Goal: Task Accomplishment & Management: Manage account settings

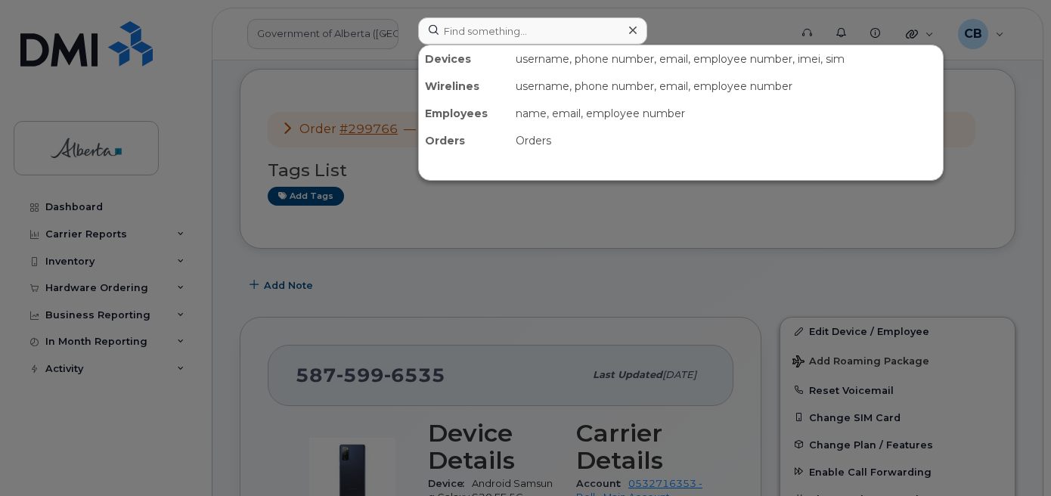
click at [482, 33] on input at bounding box center [532, 30] width 229 height 27
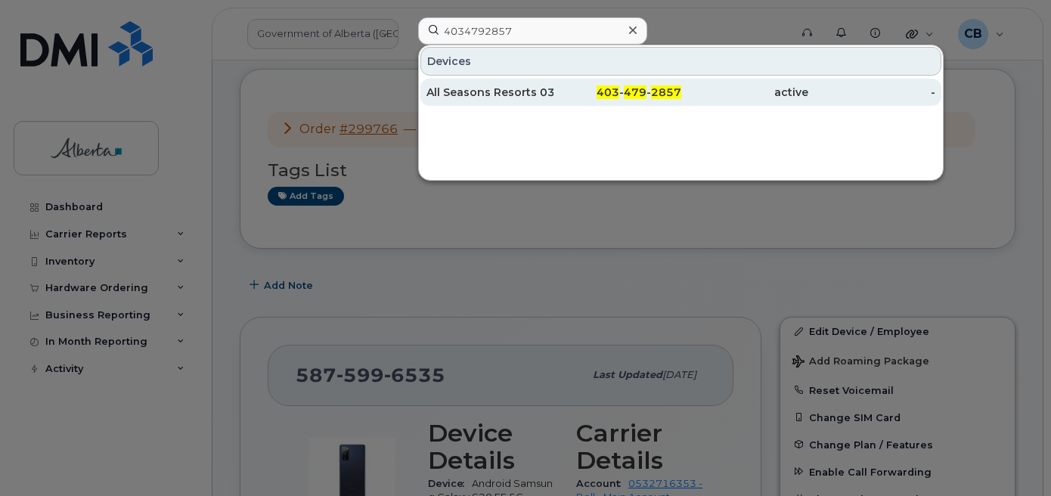
type input "4034792857"
click at [478, 97] on div "All Seasons Resorts 03" at bounding box center [490, 92] width 127 height 15
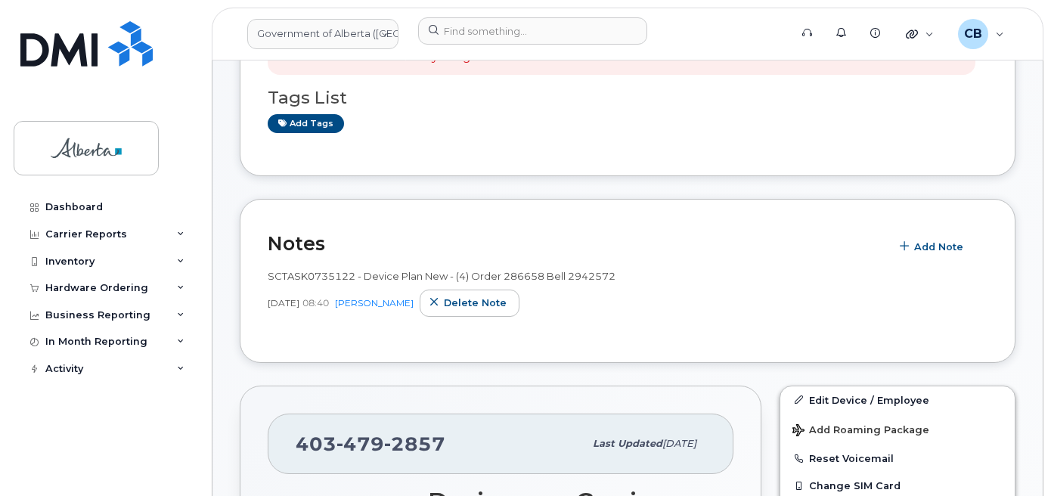
scroll to position [206, 0]
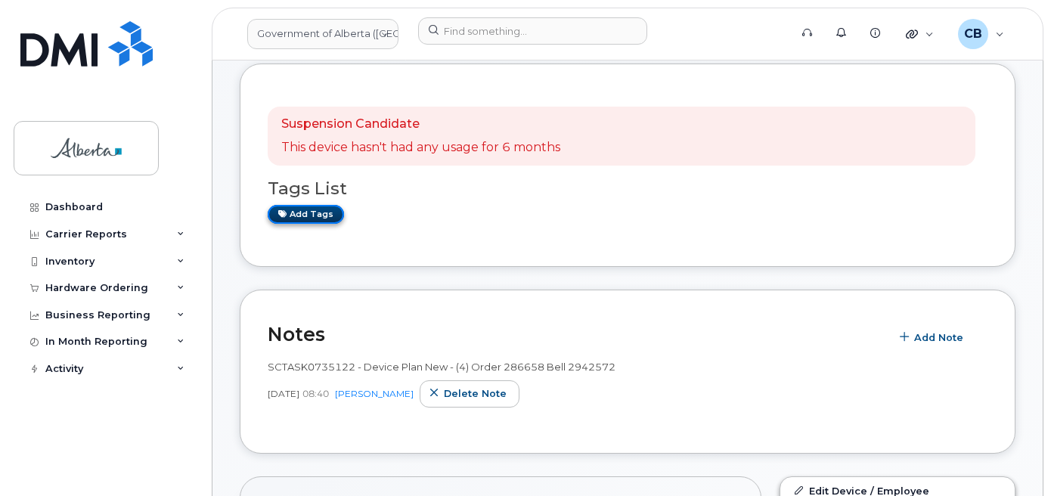
click at [296, 219] on link "Add tags" at bounding box center [306, 214] width 76 height 19
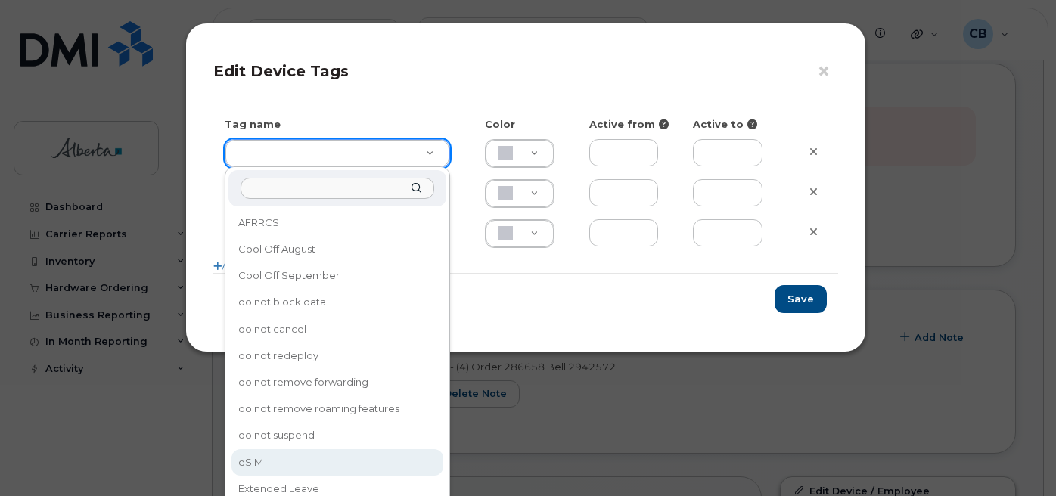
type input "eSIM"
type input "D6CDC1"
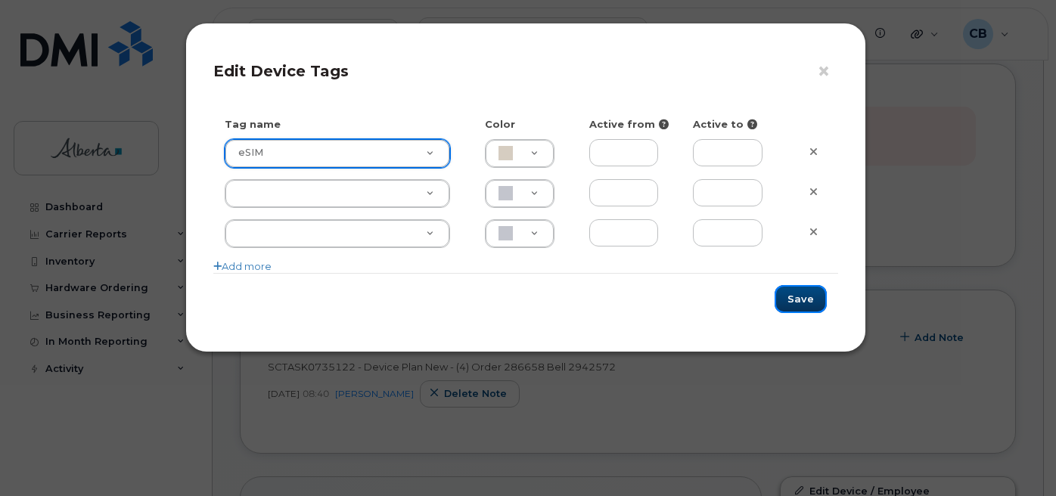
click at [799, 296] on button "Save" at bounding box center [800, 299] width 52 height 28
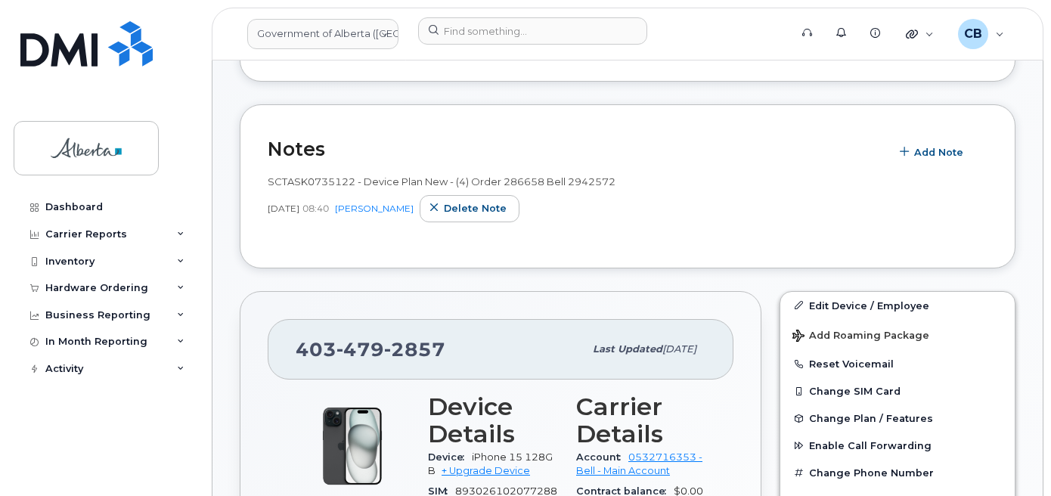
scroll to position [501, 0]
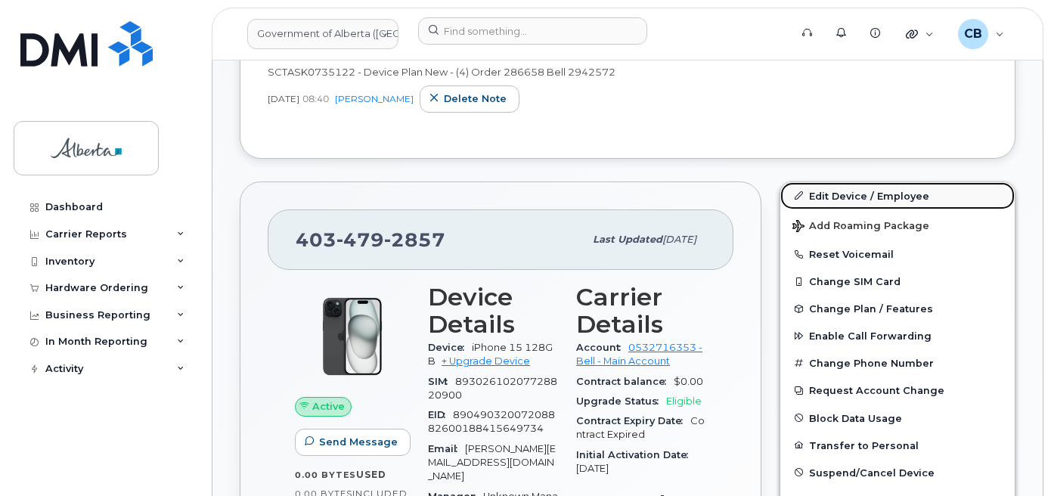
click at [842, 197] on link "Edit Device / Employee" at bounding box center [898, 195] width 234 height 27
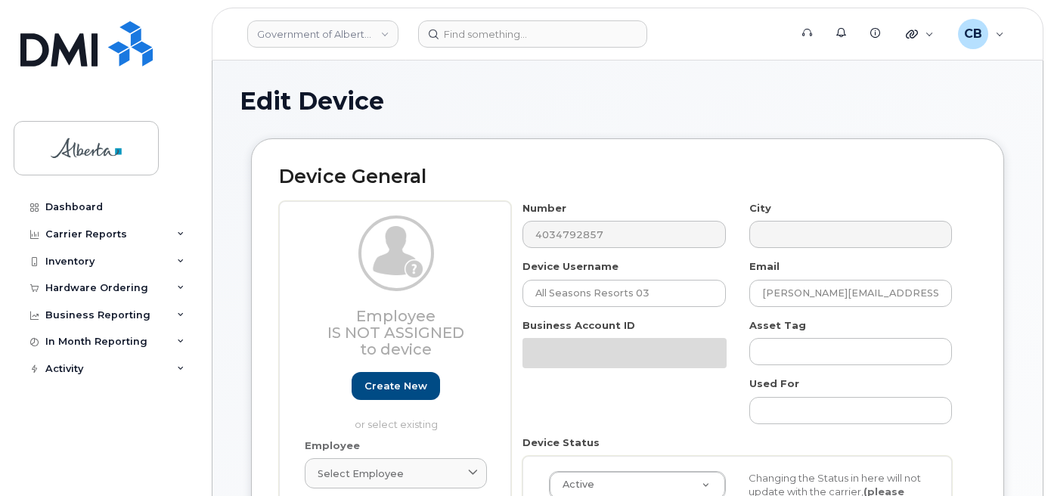
select select "8093444"
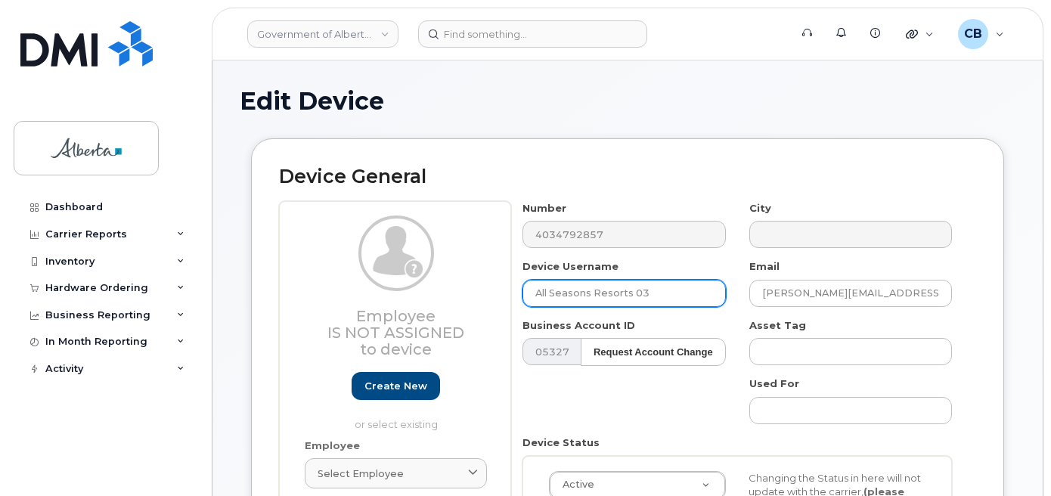
drag, startPoint x: 650, startPoint y: 293, endPoint x: 523, endPoint y: 297, distance: 127.9
click at [523, 297] on input "All Seasons Resorts 03" at bounding box center [624, 293] width 203 height 27
paste input "[PERSON_NAME]"
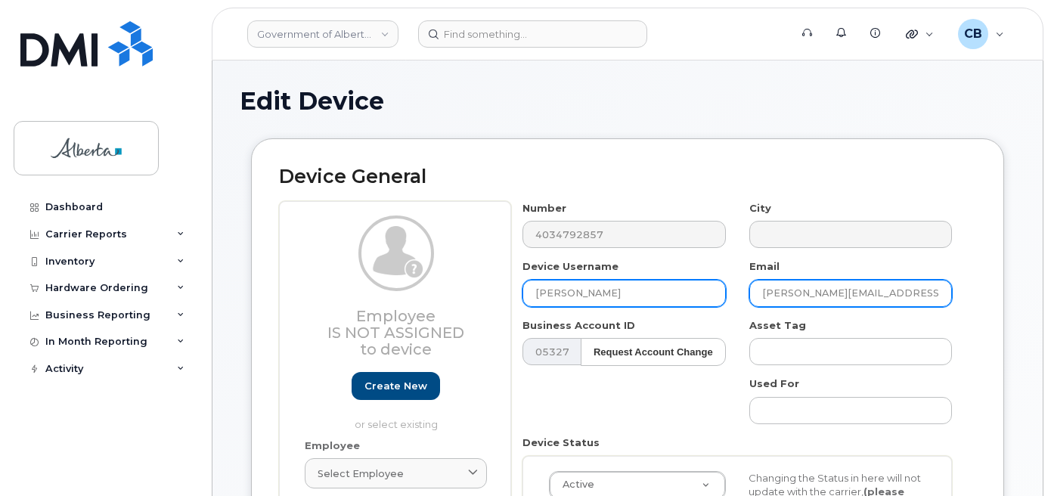
type input "Srishti Roy"
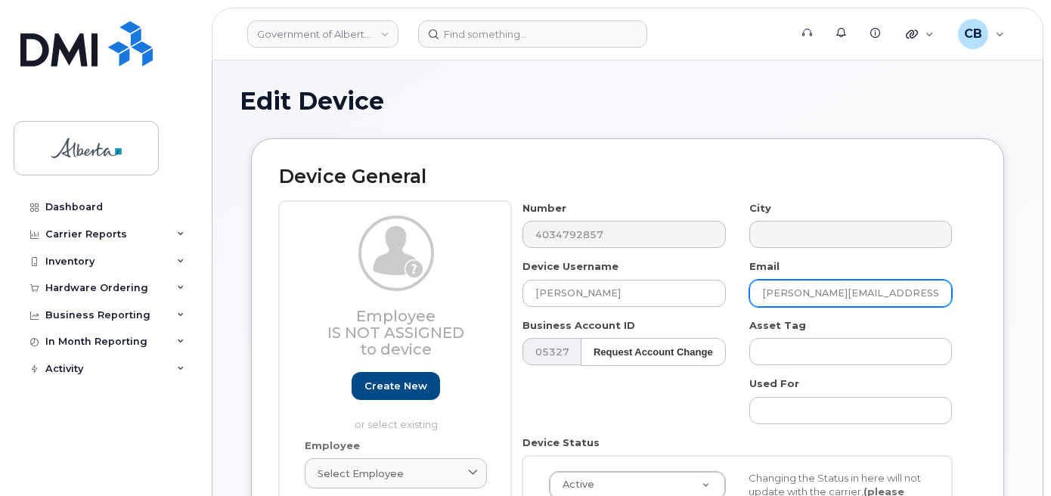
drag, startPoint x: 840, startPoint y: 289, endPoint x: 747, endPoint y: 284, distance: 92.4
click at [747, 284] on div "Email Rob.Simieritsch@gov.ab.ca" at bounding box center [851, 283] width 226 height 48
paste input "Srishti Roy"
click at [797, 291] on input "Srishti Roy@gov.ab.ca" at bounding box center [851, 293] width 203 height 27
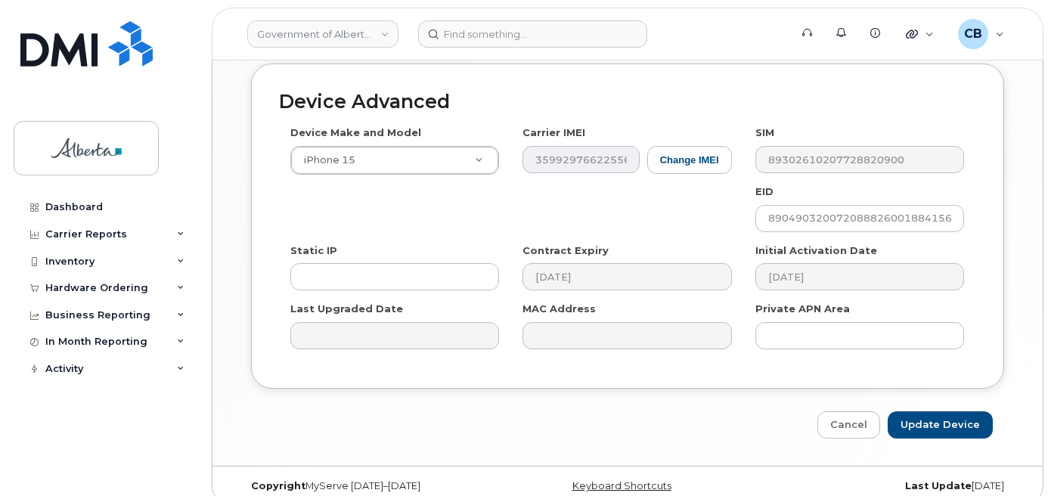
scroll to position [876, 0]
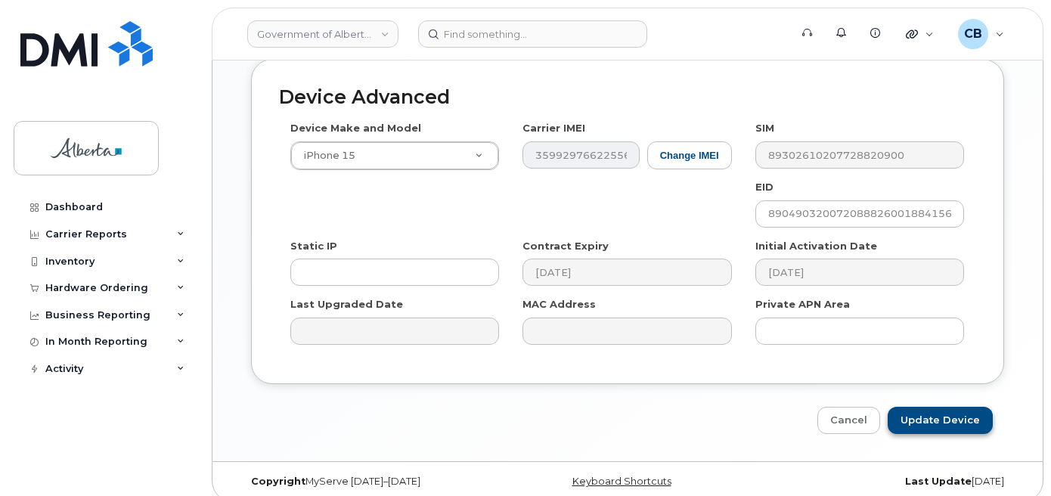
type input "Srishti.Roy@gov.ab.ca"
click at [934, 408] on input "Update Device" at bounding box center [940, 421] width 105 height 28
type input "Saving..."
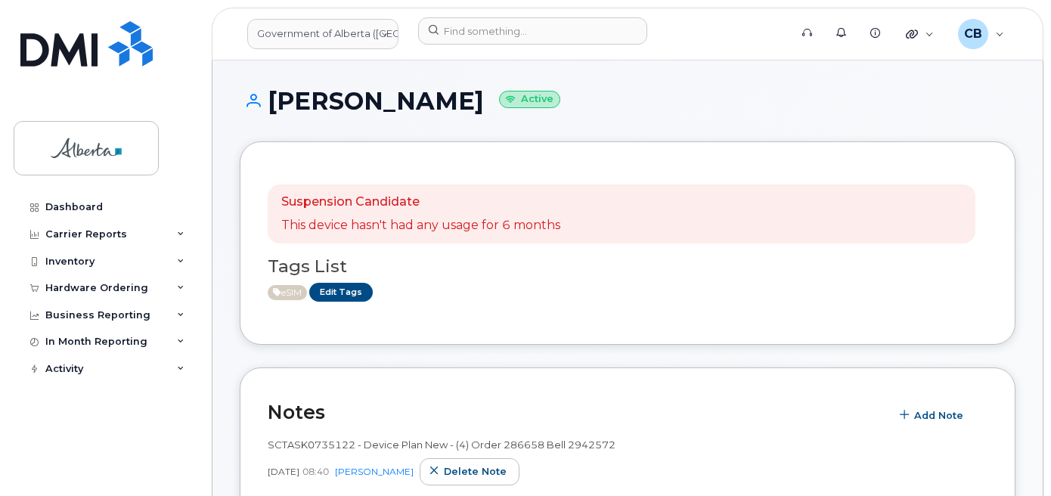
click at [691, 14] on header "Government of Alberta (GOA) Support Alerts Knowledge Base Quicklinks Suspend / …" at bounding box center [628, 34] width 832 height 53
click at [922, 411] on span "Add Note" at bounding box center [938, 415] width 49 height 14
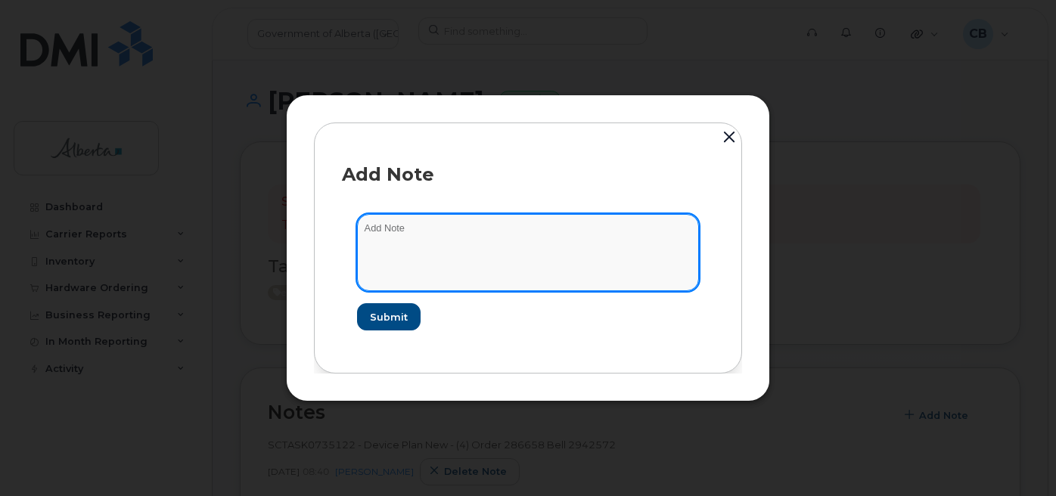
click at [423, 219] on textarea at bounding box center [528, 252] width 342 height 77
paste textarea "SCTASK0843241"
paste textarea "Device Plan Reassign … IMEI s/n from … to … Requested by …"
click at [526, 234] on textarea "SCTASK0843241-Device Plan Reassign … IMEI s/n from … to … Requested by …" at bounding box center [528, 252] width 342 height 77
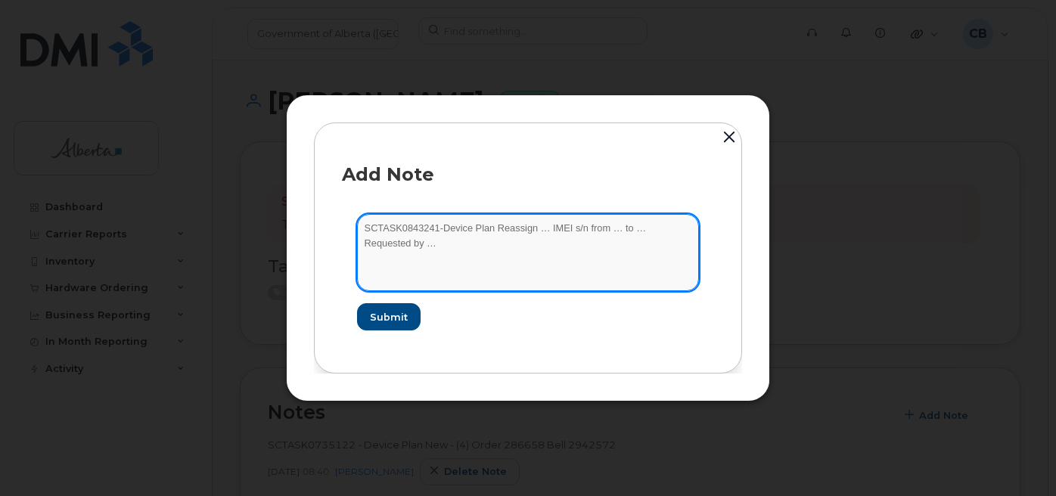
paste textarea "4034792857"
click at [585, 229] on textarea "SCTASK0843241-Device Plan Reassign 4034792857 IMEI s/n from … to … Requested by…" at bounding box center [528, 252] width 342 height 77
click at [607, 229] on textarea "SCTASK0843241-Device Plan Reassign 4034792857 IMEI s/n from … to … Requested by…" at bounding box center [528, 252] width 342 height 77
paste textarea "iPhone 15 128GB 359929766225566 C4MQP4F2RC"
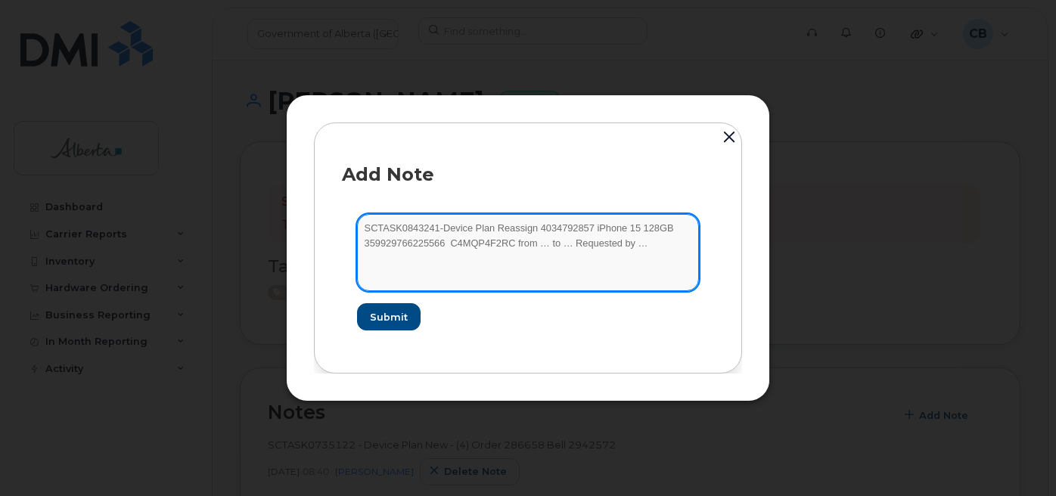
click at [633, 228] on textarea "SCTASK0843241-Device Plan Reassign 4034792857 iPhone 15 128GB 359929766225566 C…" at bounding box center [528, 252] width 342 height 77
click at [452, 247] on textarea "SCTASK0843241-Device Plan Reassign 4034792857 iPhone 15 359929766225566 C4MQP4F…" at bounding box center [528, 252] width 342 height 77
click at [526, 246] on textarea "SCTASK0843241-Device Plan Reassign 4034792857 iPhone 15 359929766225566 C4MQP4F…" at bounding box center [528, 252] width 342 height 77
click at [526, 245] on textarea "SCTASK0843241-Device Plan Reassign 4034792857 iPhone 15 359929766225566 C4MQP4F…" at bounding box center [528, 252] width 342 height 77
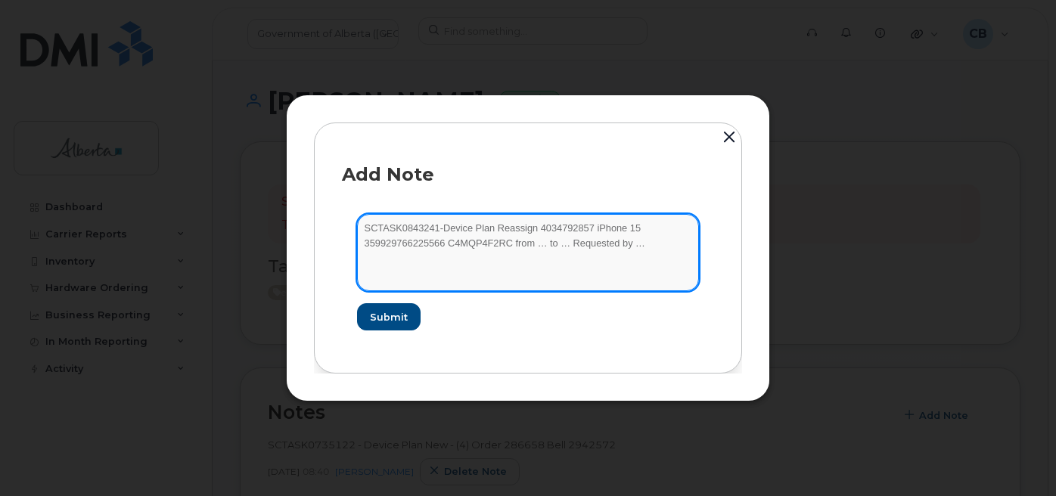
paste textarea "All Seasons Resorts 03"
click at [633, 245] on textarea "SCTASK0843241-Device Plan Reassign 4034792857 iPhone 15 359929766225566 C4MQP4F…" at bounding box center [528, 252] width 342 height 77
paste textarea "[PERSON_NAME]"
click at [423, 258] on textarea "SCTASK0843241-Device Plan Reassign 4034792857 iPhone 15 359929766225566 C4MQP4F…" at bounding box center [528, 252] width 342 height 77
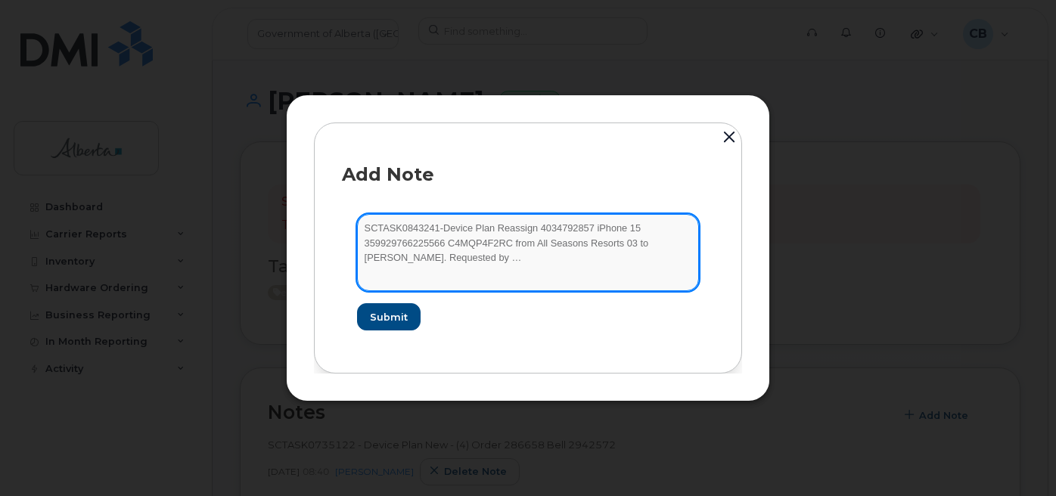
click at [424, 258] on textarea "SCTASK0843241-Device Plan Reassign 4034792857 iPhone 15 359929766225566 C4MQP4F…" at bounding box center [528, 252] width 342 height 77
paste textarea "Srishti Roy"
type textarea "SCTASK0843241-Device Plan Reassign 4034792857 iPhone 15 359929766225566 C4MQP4F…"
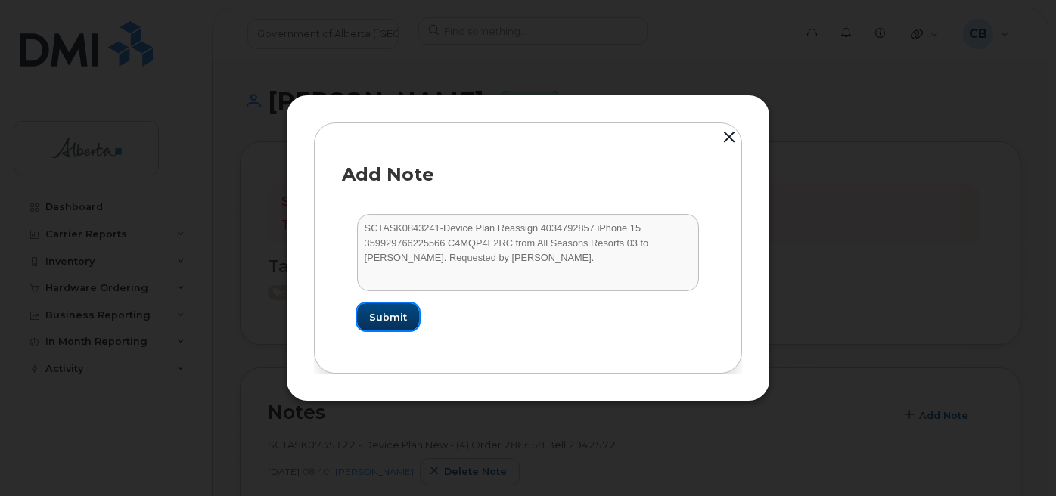
click at [380, 311] on span "Submit" at bounding box center [388, 317] width 38 height 14
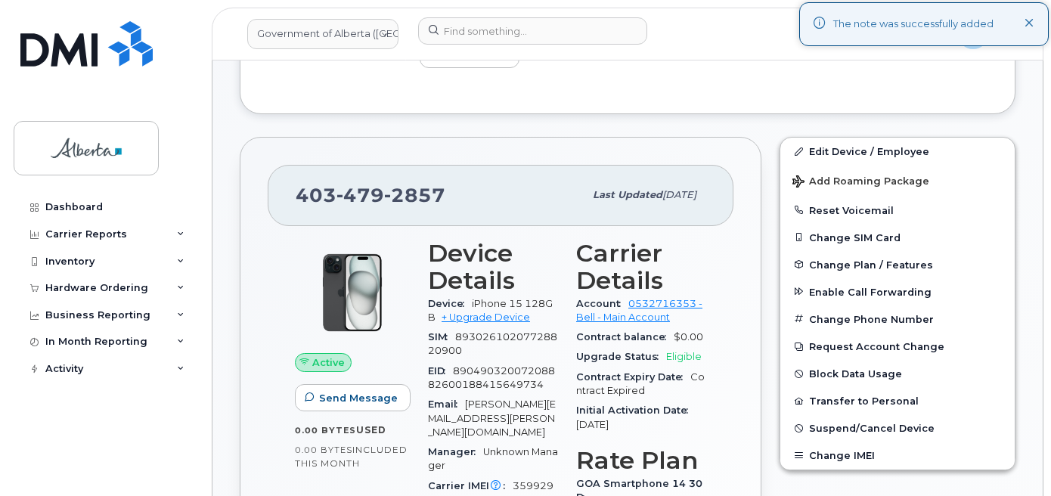
scroll to position [454, 0]
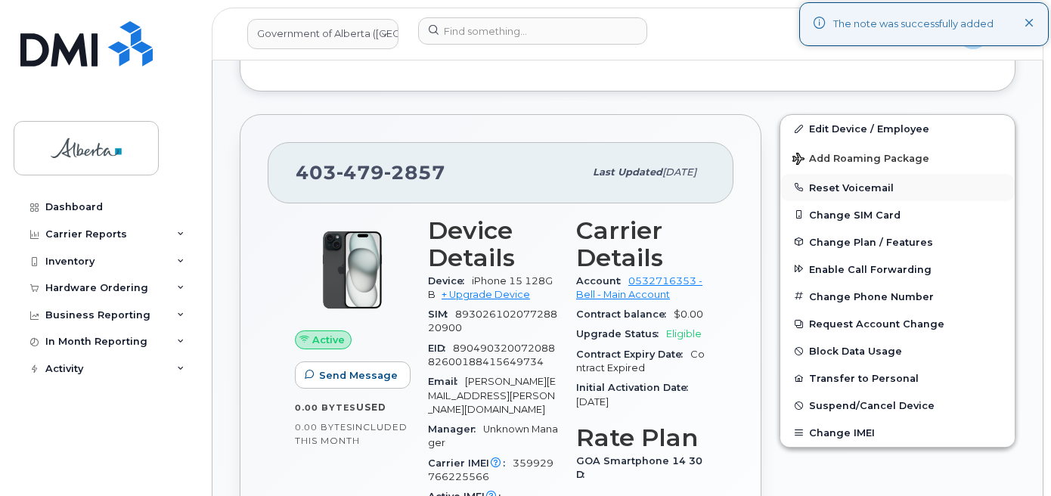
click at [837, 184] on button "Reset Voicemail" at bounding box center [898, 187] width 234 height 27
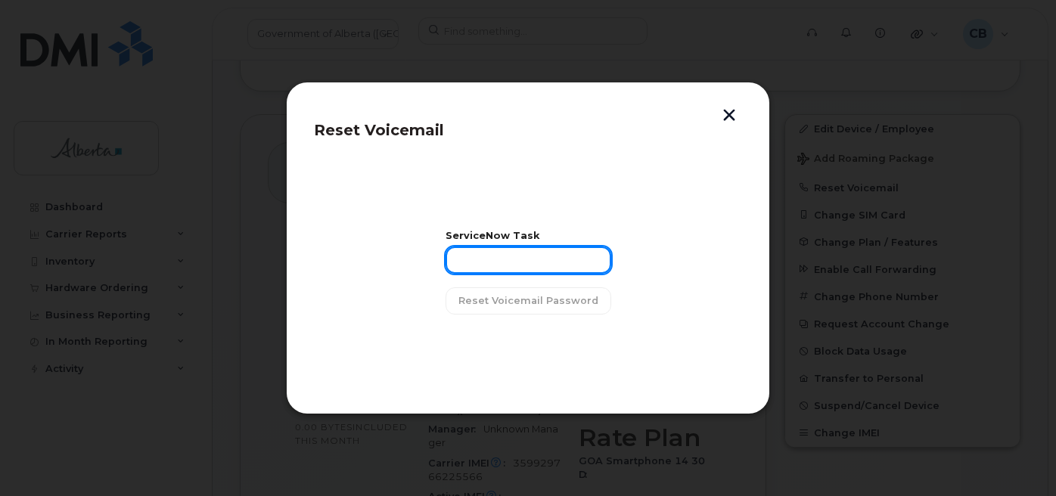
click at [489, 259] on input "text" at bounding box center [528, 260] width 166 height 27
paste input "SCTASK0843241"
type input "SCTASK0843241"
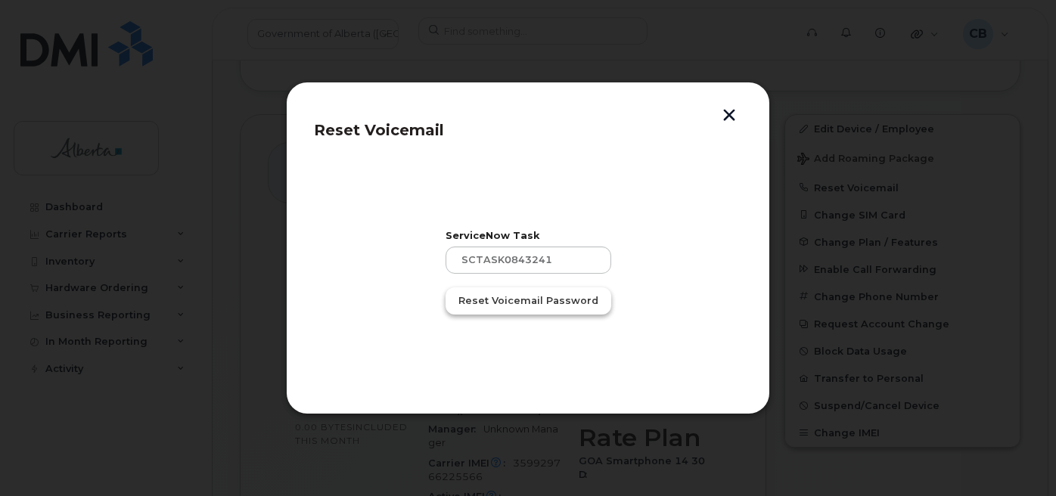
click at [495, 302] on span "Reset Voicemail Password" at bounding box center [528, 300] width 140 height 14
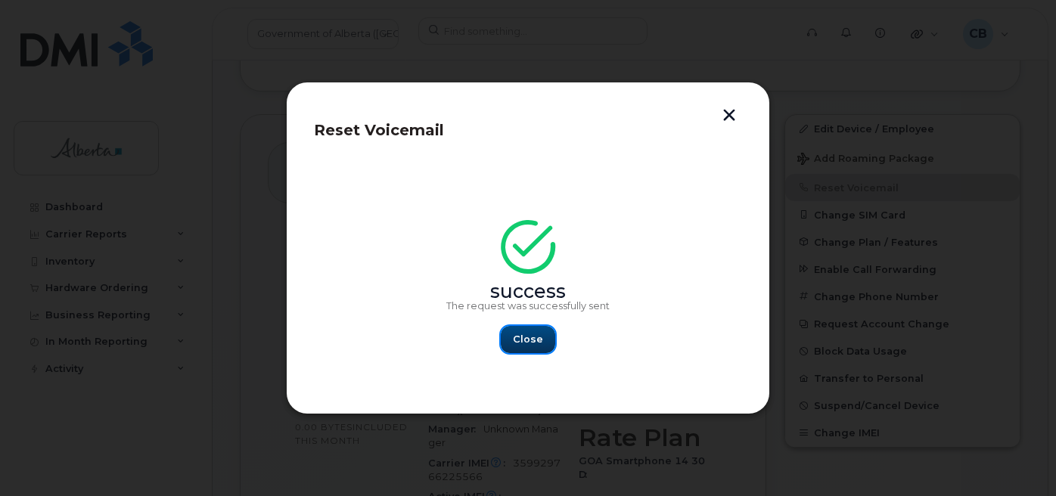
click at [535, 346] on span "Close" at bounding box center [528, 339] width 30 height 14
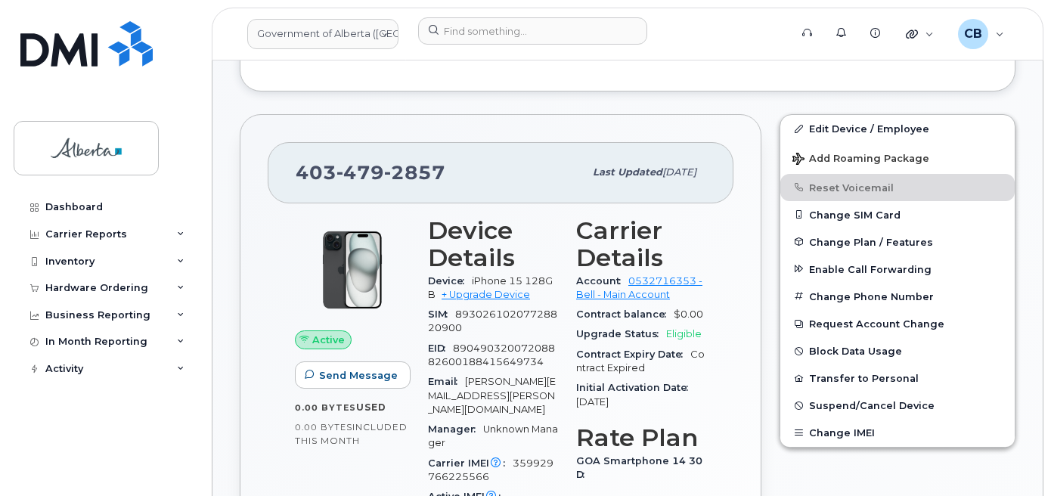
click at [46, 20] on div "Dashboard Carrier Reports Monthly Billing Data Daily Data Pooling Data Behavior…" at bounding box center [102, 248] width 205 height 496
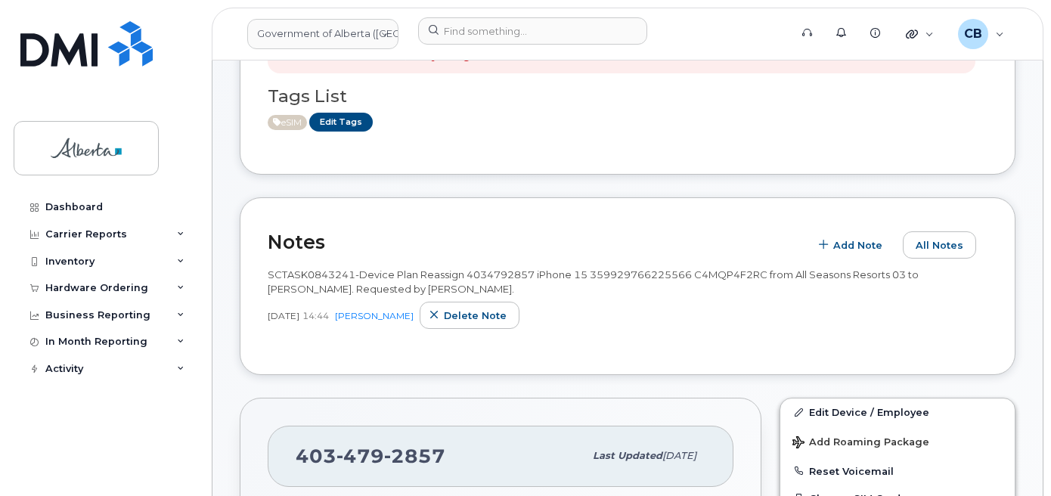
scroll to position [191, 0]
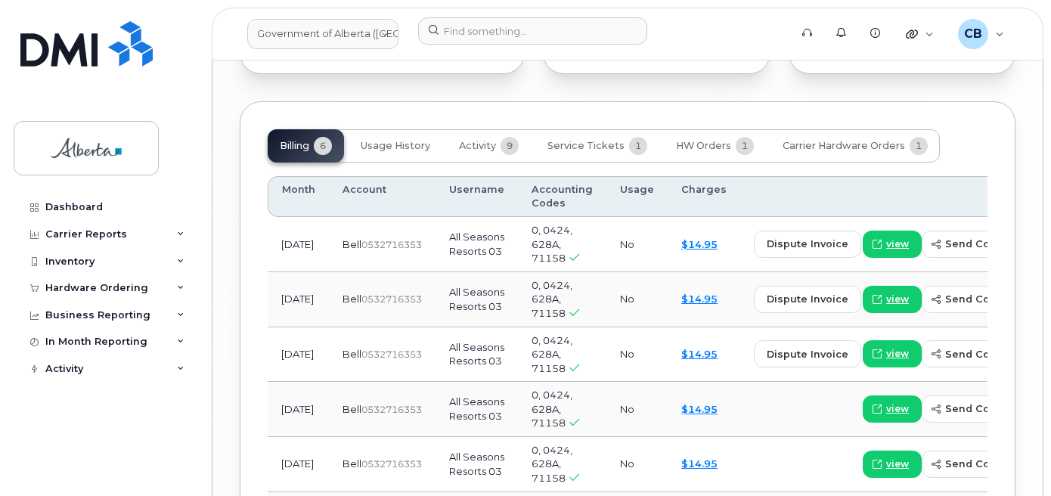
scroll to position [1562, 0]
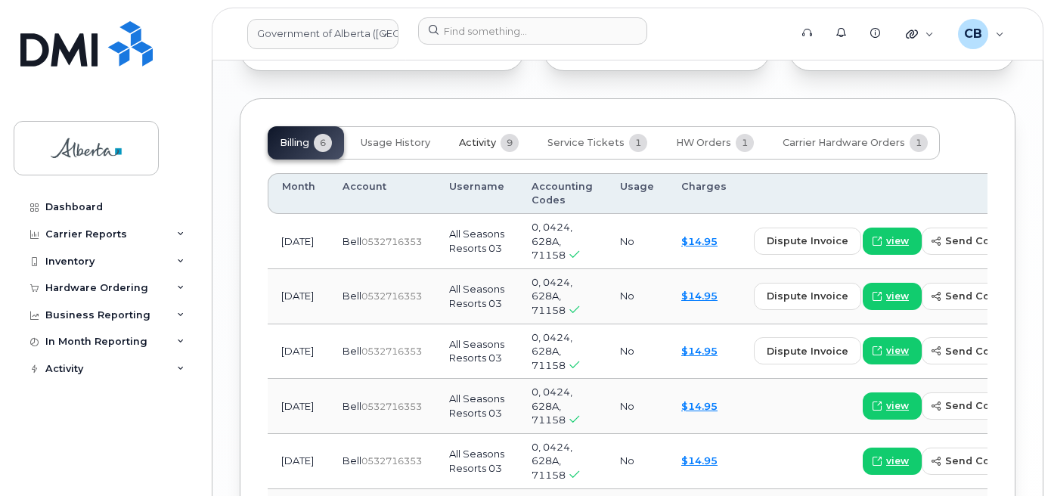
click at [470, 137] on span "Activity" at bounding box center [477, 143] width 37 height 12
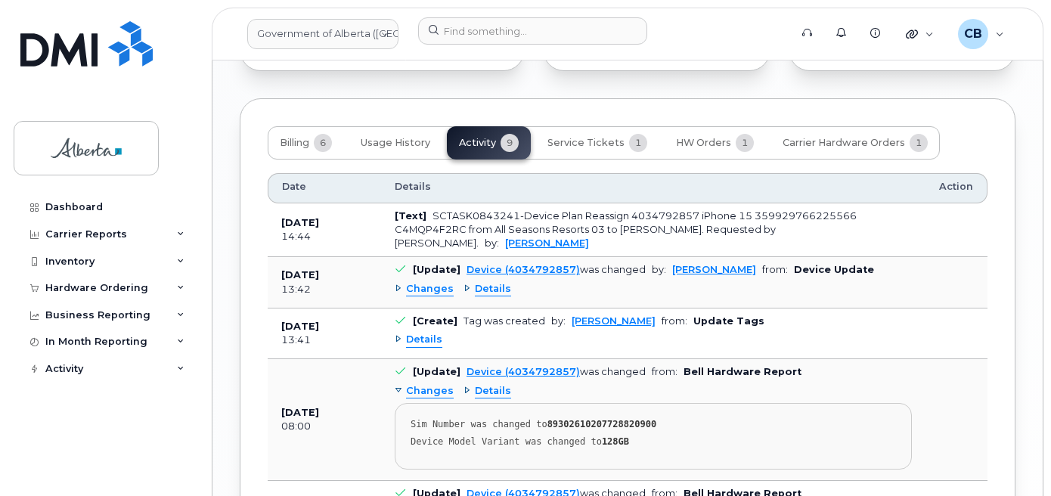
click at [396, 282] on div "Changes" at bounding box center [424, 289] width 59 height 14
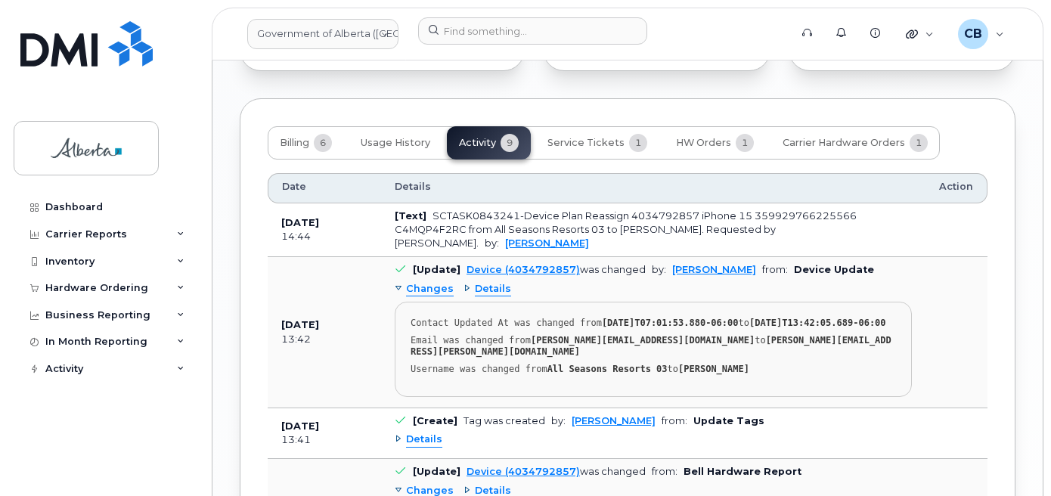
click at [396, 282] on div "Changes" at bounding box center [424, 289] width 59 height 14
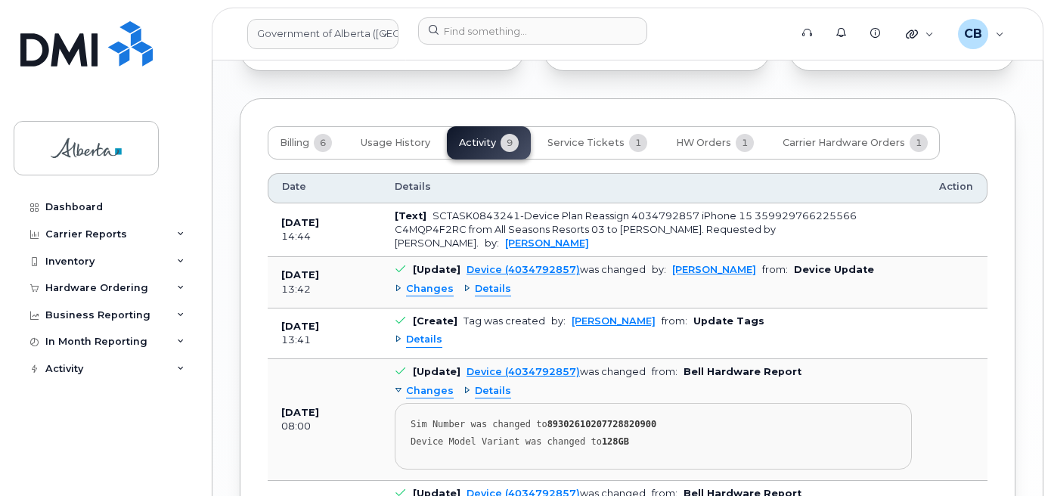
click at [398, 333] on div "Details" at bounding box center [419, 340] width 48 height 14
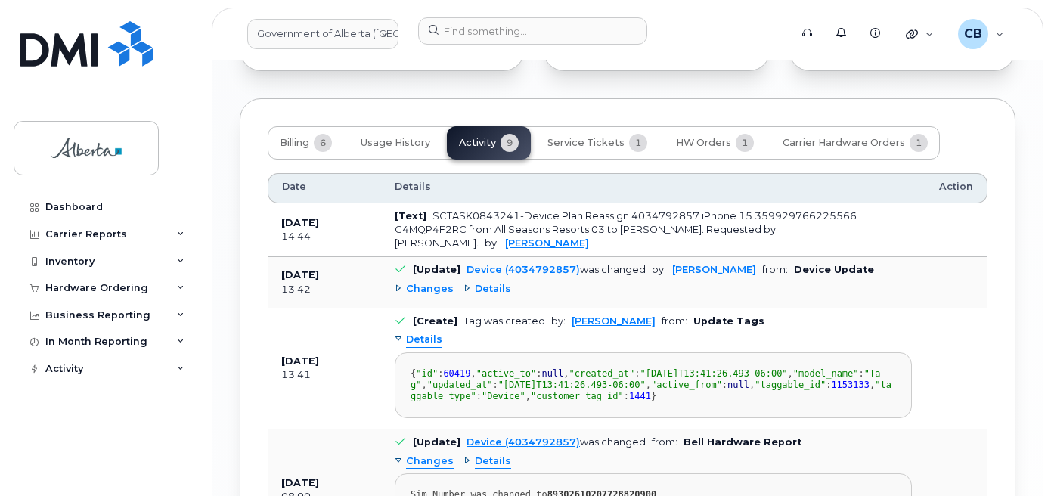
click at [400, 282] on div "Changes" at bounding box center [424, 289] width 59 height 14
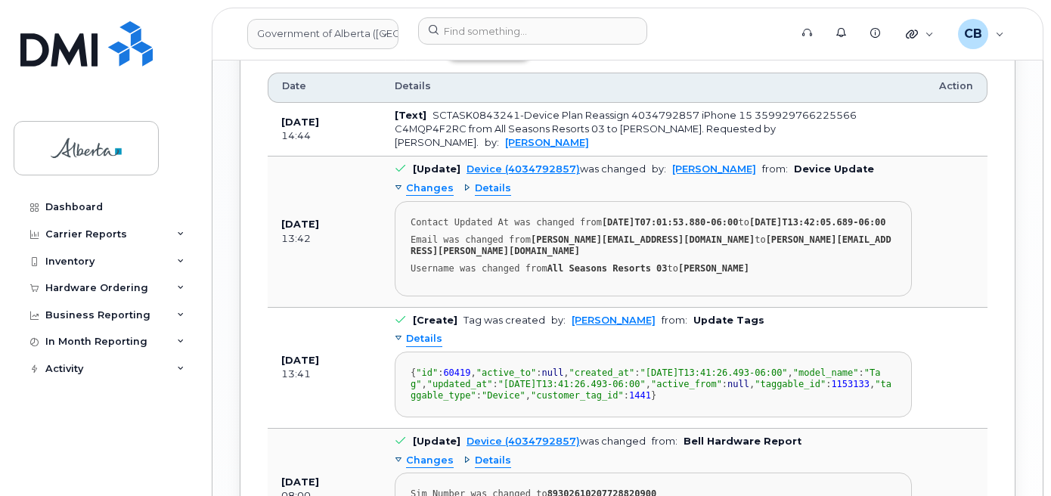
scroll to position [1637, 0]
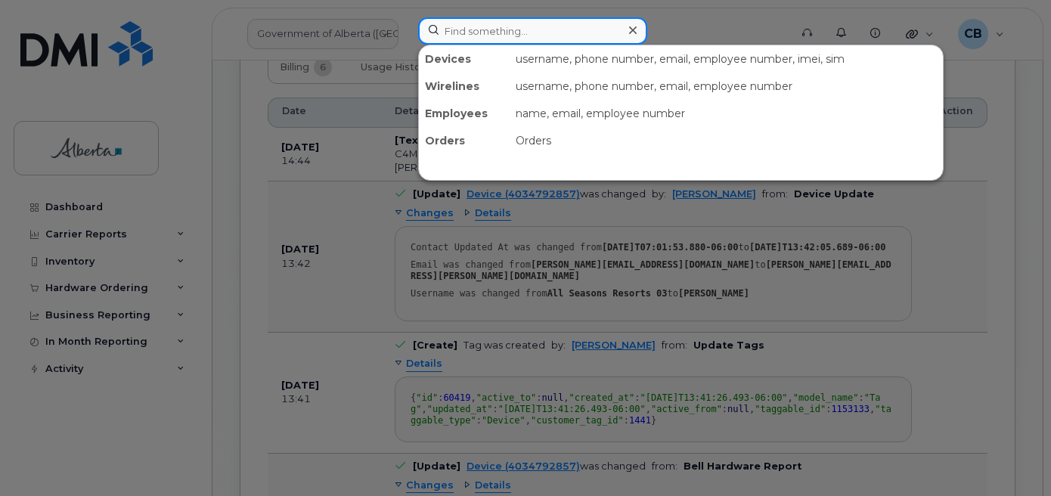
click at [464, 31] on input at bounding box center [532, 30] width 229 height 27
paste input "7809842807"
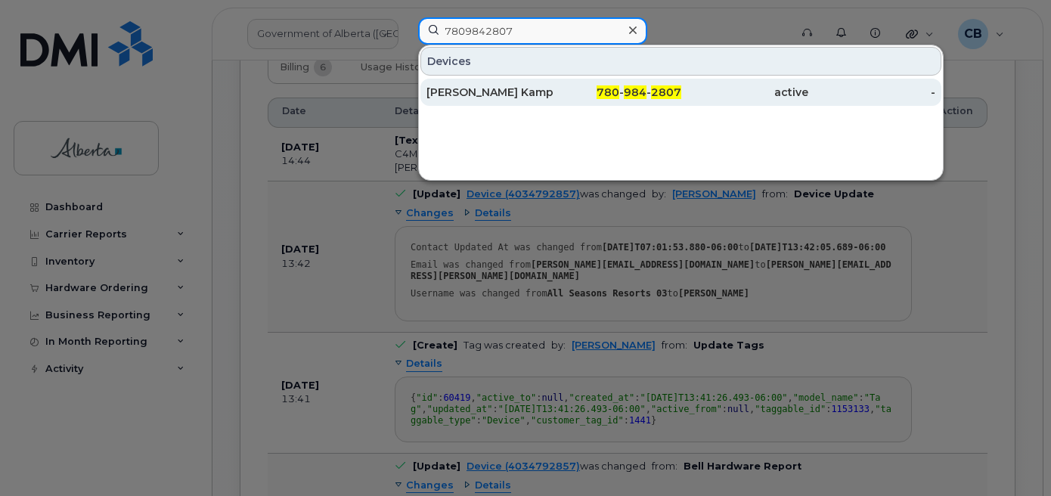
type input "7809842807"
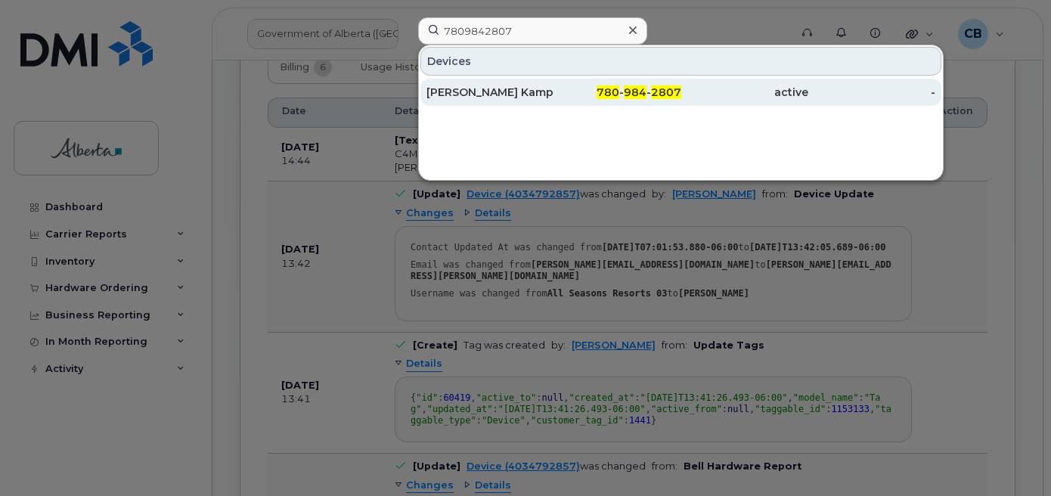
click at [461, 91] on div "Hazel Kampiton" at bounding box center [490, 92] width 127 height 15
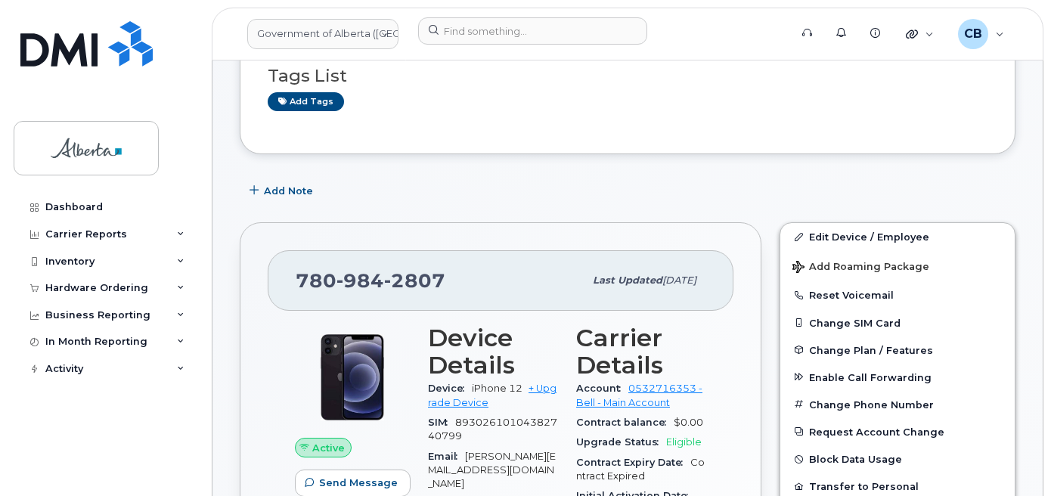
scroll to position [195, 0]
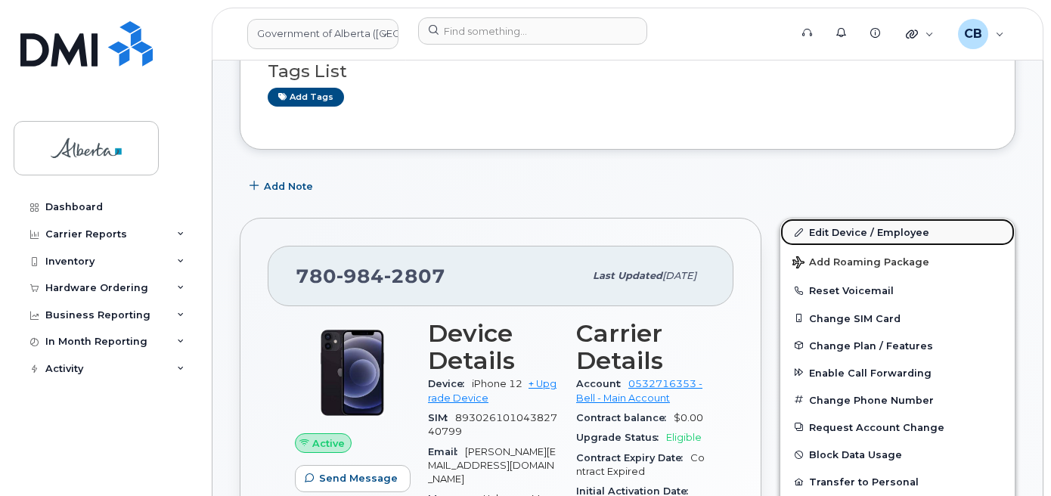
click at [849, 237] on link "Edit Device / Employee" at bounding box center [898, 232] width 234 height 27
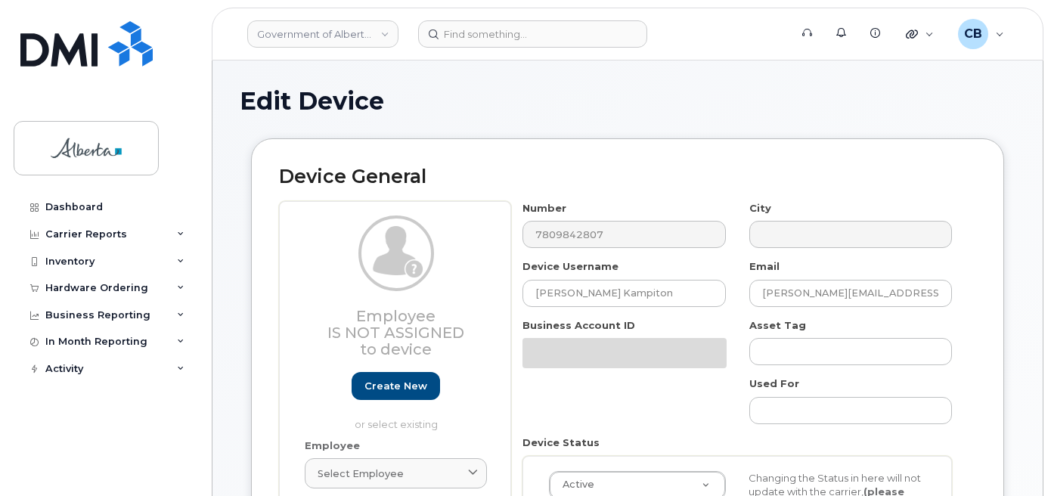
select select "4749738"
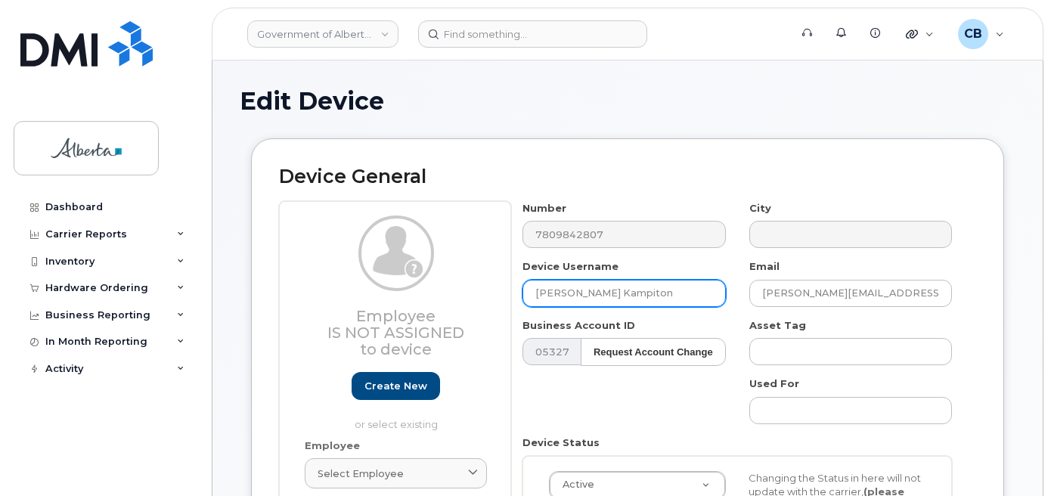
drag, startPoint x: 612, startPoint y: 296, endPoint x: 535, endPoint y: 299, distance: 76.5
click at [535, 299] on input "[PERSON_NAME] Kampiton" at bounding box center [624, 293] width 203 height 27
paste input "[PERSON_NAME]"
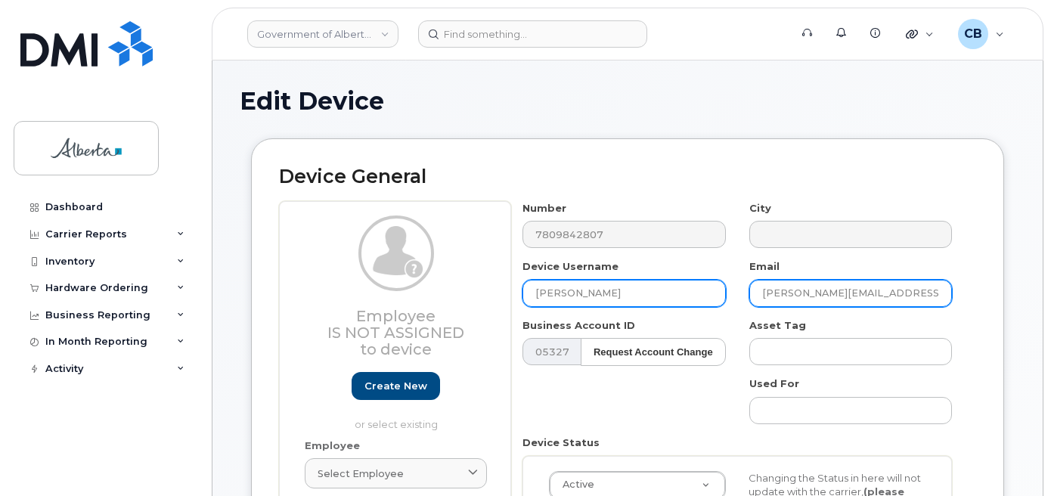
type input "[PERSON_NAME]"
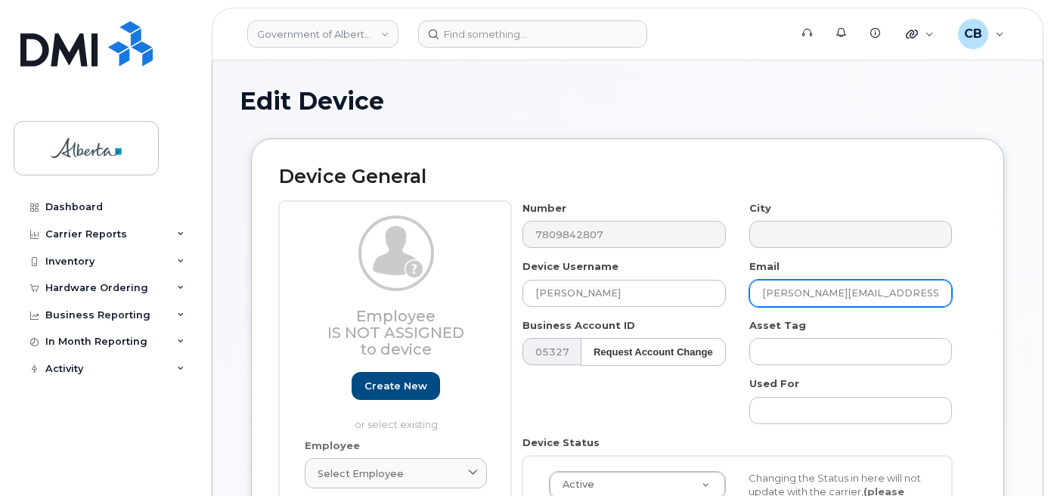
drag, startPoint x: 837, startPoint y: 293, endPoint x: 762, endPoint y: 299, distance: 74.4
click at [762, 299] on input "hazel.kampiton@gov.ab.ca" at bounding box center [851, 293] width 203 height 27
paste input "[PERSON_NAME]"
click at [787, 289] on input "Aida Quinonez@gov.ab.ca" at bounding box center [851, 293] width 203 height 27
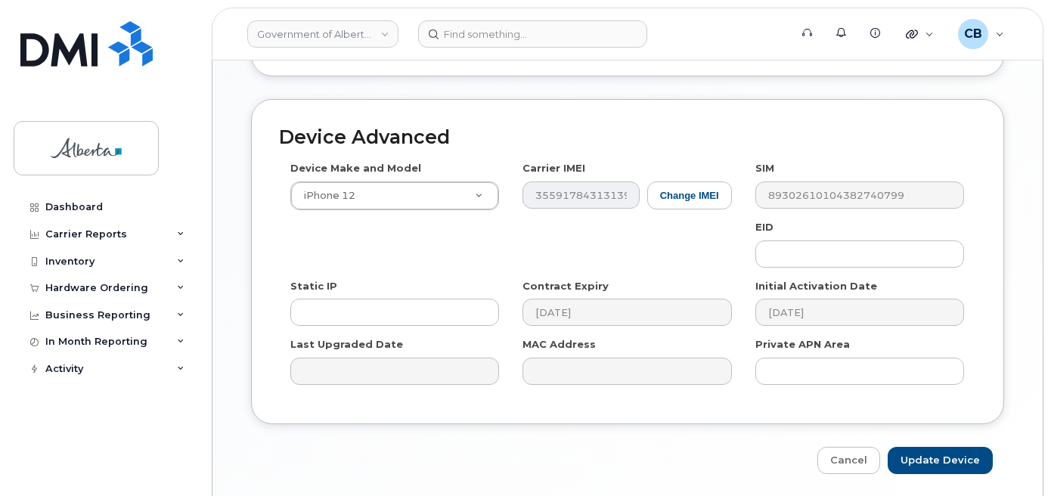
scroll to position [876, 0]
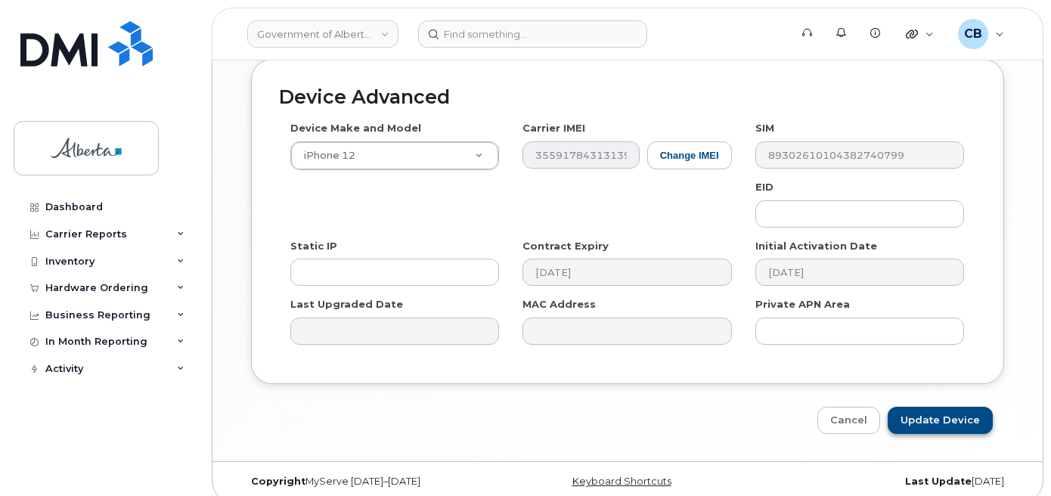
type input "[PERSON_NAME][EMAIL_ADDRESS][PERSON_NAME][DOMAIN_NAME]"
click at [933, 407] on input "Update Device" at bounding box center [940, 421] width 105 height 28
type input "Saving..."
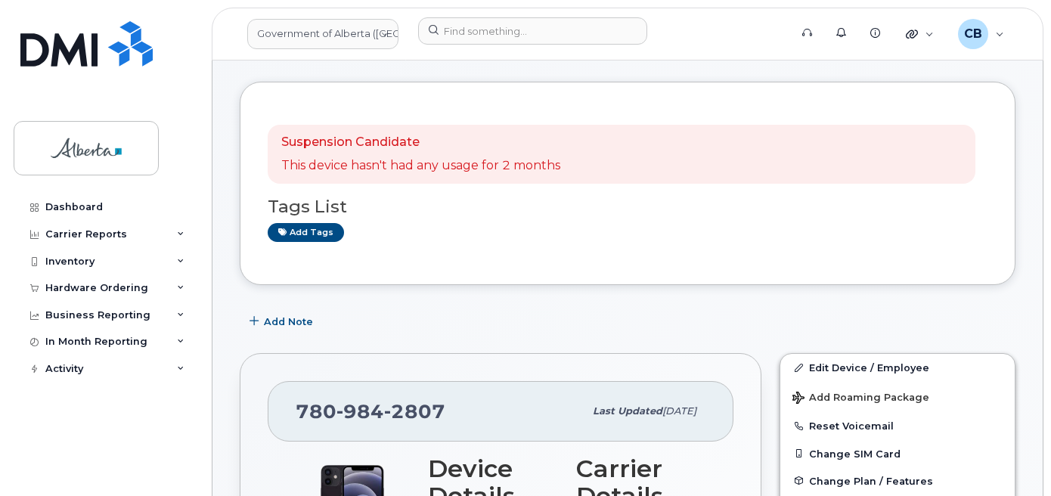
scroll to position [67, 0]
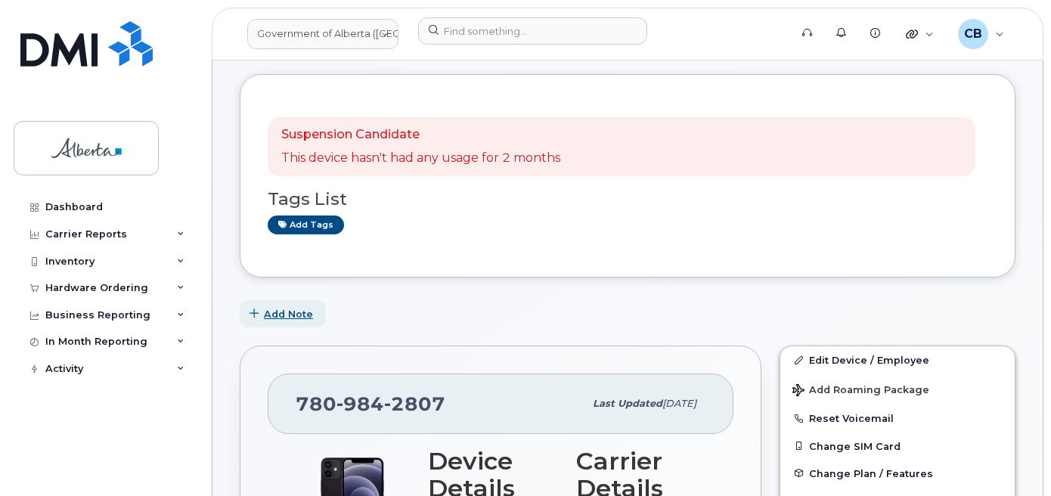
click at [289, 318] on span "Add Note" at bounding box center [288, 314] width 49 height 14
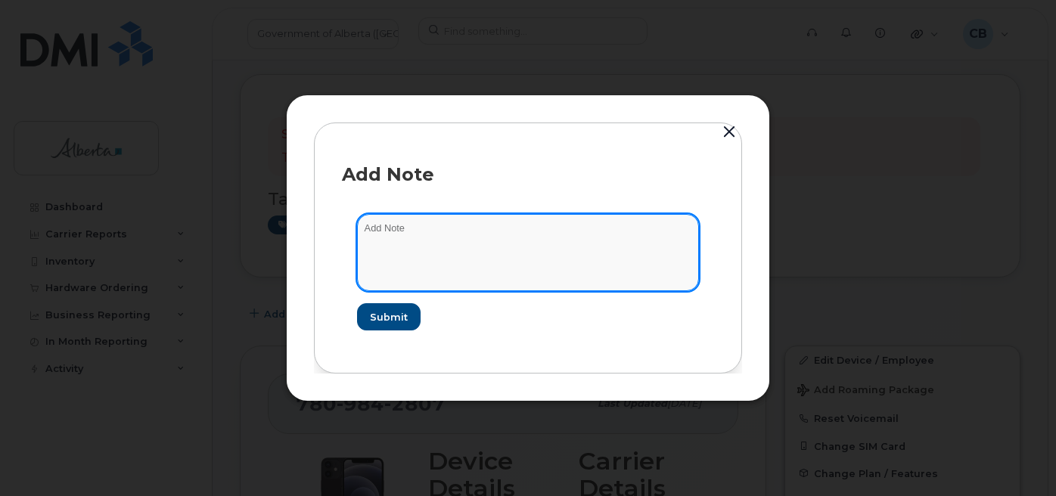
click at [370, 228] on textarea at bounding box center [528, 252] width 342 height 77
paste textarea "SCTASK0843689"
paste textarea "Reassigned device and plan to ... This request is complete."
click at [571, 231] on textarea "SCTASK0843689-Reassigned device and plan to ... This request is complete." at bounding box center [528, 252] width 342 height 77
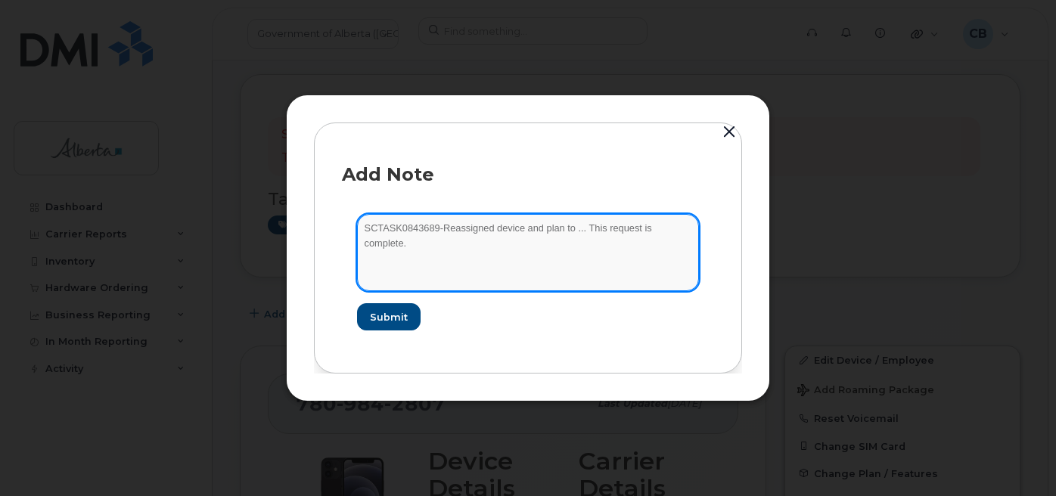
click at [573, 229] on textarea "SCTASK0843689-Reassigned device and plan to ... This request is complete." at bounding box center [528, 252] width 342 height 77
click at [572, 234] on textarea "SCTASK0843689-Reassigned device and plan to ... This request is complete." at bounding box center [528, 252] width 342 height 77
click at [443, 225] on textarea "SCTASK0843689-Reassigned device and plan to ... This request is complete." at bounding box center [528, 252] width 342 height 77
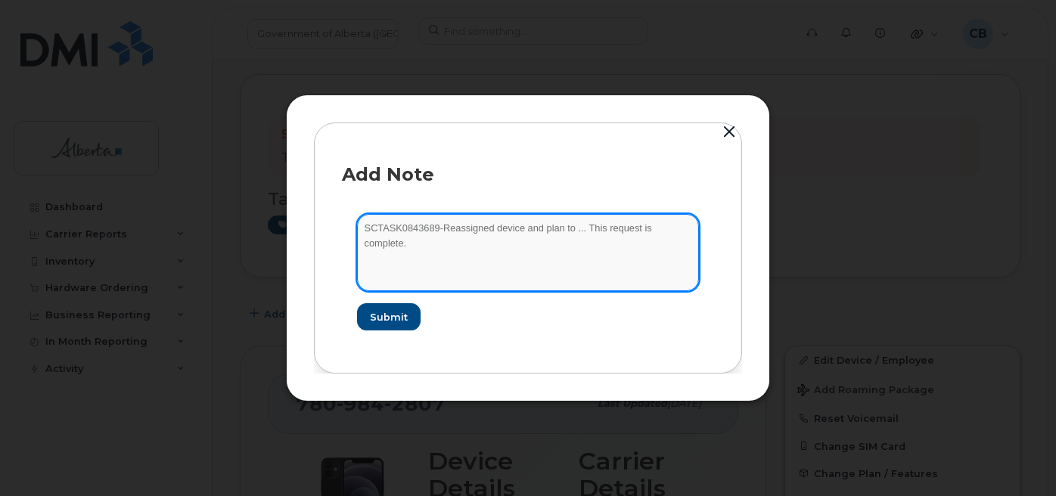
click at [688, 228] on textarea "SCTASK0843689-Reassigned device and plan to ... This request is complete." at bounding box center [528, 252] width 342 height 77
paste textarea "Device Plan Reassign … IMEI s/n from … to … Requested by …"
click at [534, 228] on textarea "SCTASK0843689-Device Plan Reassign … IMEI s/n from … to … Requested by …" at bounding box center [528, 252] width 342 height 77
paste textarea "7809842807"
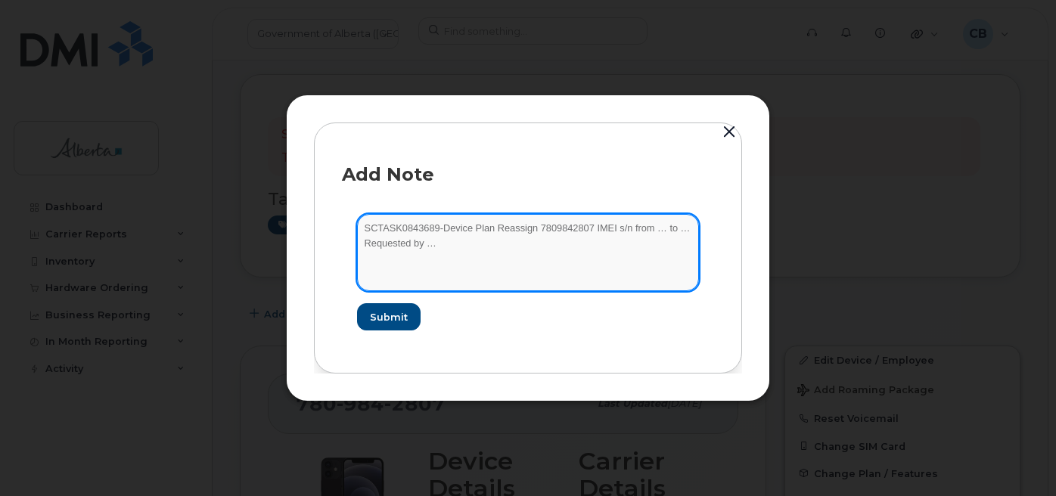
click at [588, 226] on textarea "SCTASK0843689-Device Plan Reassign 7809842807 IMEI s/n from … to … Requested by…" at bounding box center [528, 252] width 342 height 77
click at [617, 230] on textarea "SCTASK0843689-Device Plan Reassign 7809842807 IMEI s/n from … to … Requested by…" at bounding box center [528, 252] width 342 height 77
paste textarea "iPhone 12 355917843131398 DNPH39360F00"
click at [364, 241] on textarea "SCTASK0843689-Device Plan Reassign 7809842807 iPhone 12 355917843131398 DNPH393…" at bounding box center [528, 252] width 342 height 77
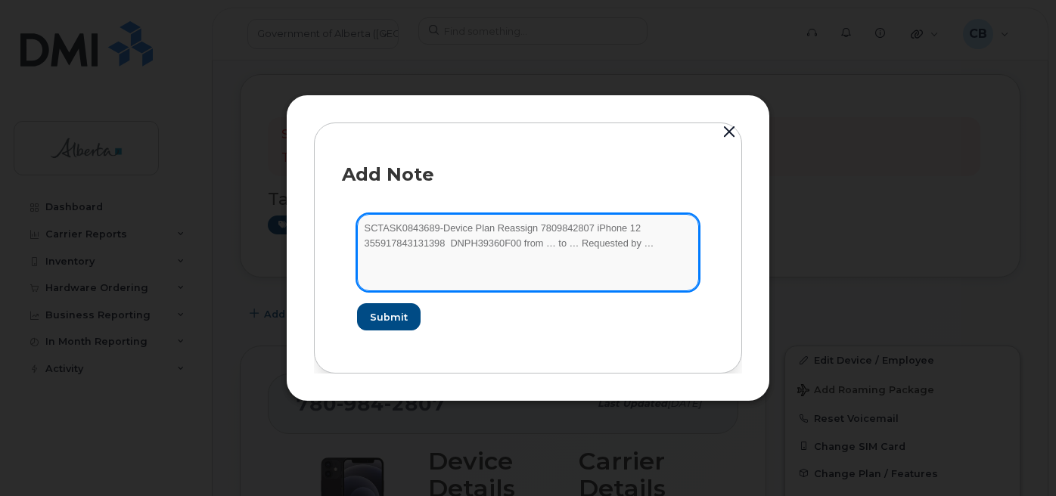
click at [449, 242] on textarea "SCTASK0843689-Device Plan Reassign 7809842807 iPhone 12 355917843131398 DNPH393…" at bounding box center [528, 252] width 342 height 77
click at [542, 244] on textarea "SCTASK0843689-Device Plan Reassign 7809842807 iPhone 12 355917843131398 DNPH393…" at bounding box center [528, 252] width 342 height 77
paste textarea "[PERSON_NAME] Kampiton"
click at [622, 247] on textarea "SCTASK0843689-Device Plan Reassign 7809842807 iPhone 12 355917843131398 DNPH393…" at bounding box center [528, 252] width 342 height 77
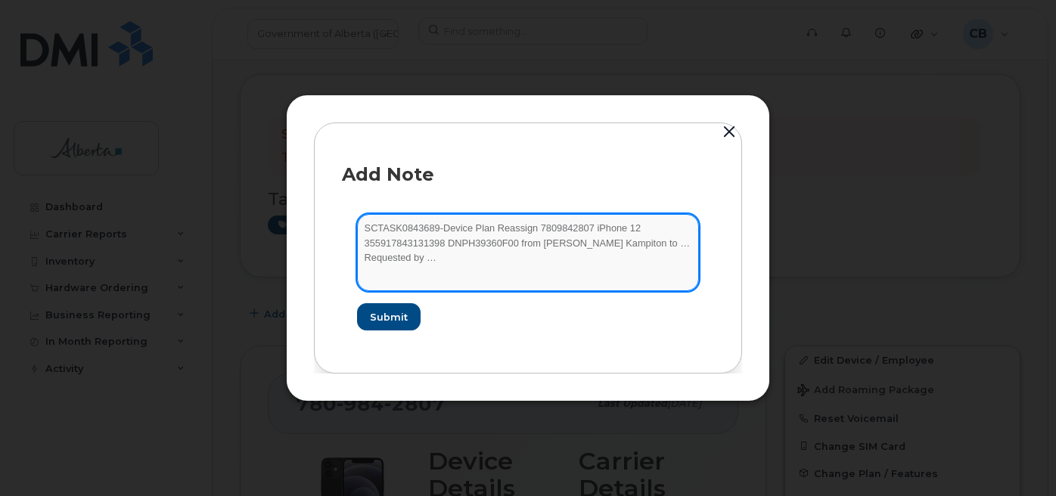
click at [622, 247] on textarea "SCTASK0843689-Device Plan Reassign 7809842807 iPhone 12 355917843131398 DNPH393…" at bounding box center [528, 252] width 342 height 77
paste textarea "Aida Quinonez"
click at [428, 257] on textarea "SCTASK0843689-Device Plan Reassign 7809842807 iPhone 12 355917843131398 DNPH393…" at bounding box center [528, 252] width 342 height 77
paste textarea "Linda Brent"
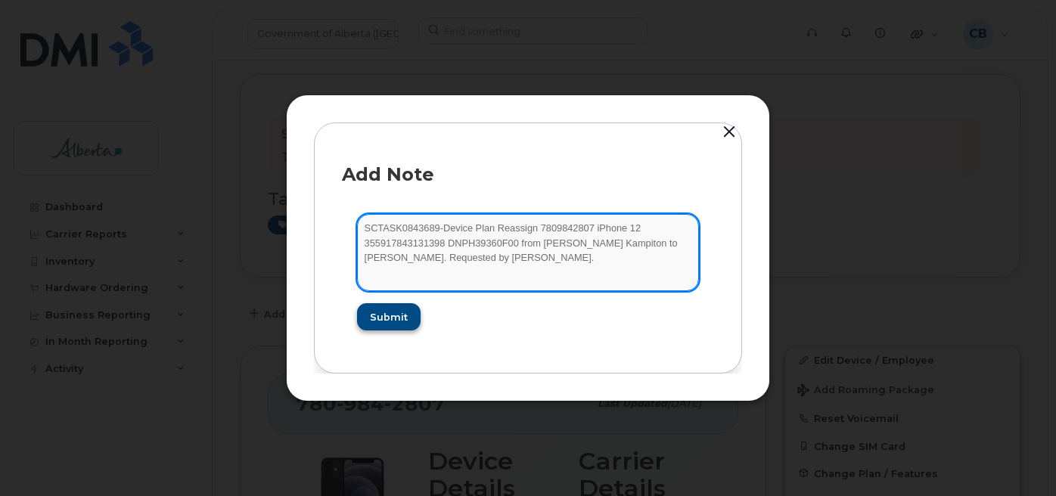
type textarea "SCTASK0843689-Device Plan Reassign 7809842807 iPhone 12 355917843131398 DNPH393…"
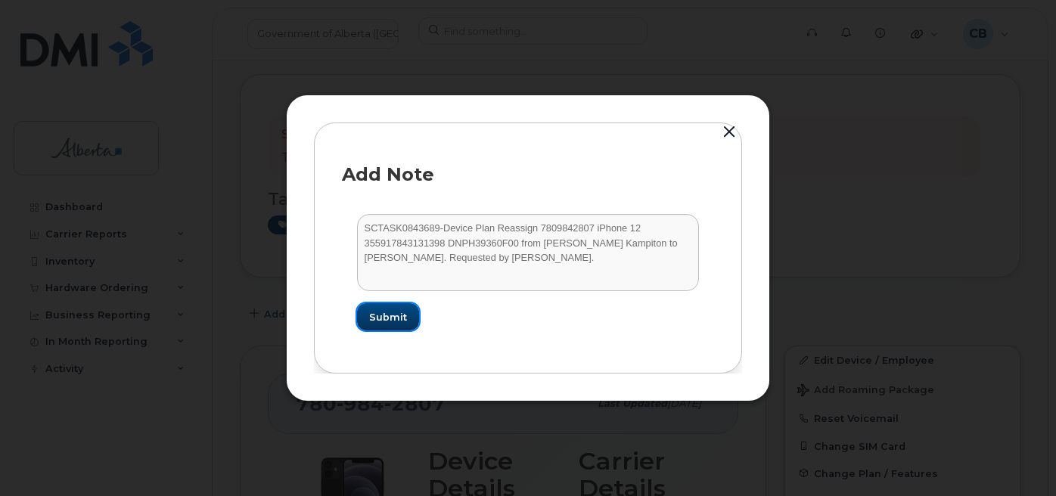
click at [390, 317] on span "Submit" at bounding box center [388, 317] width 38 height 14
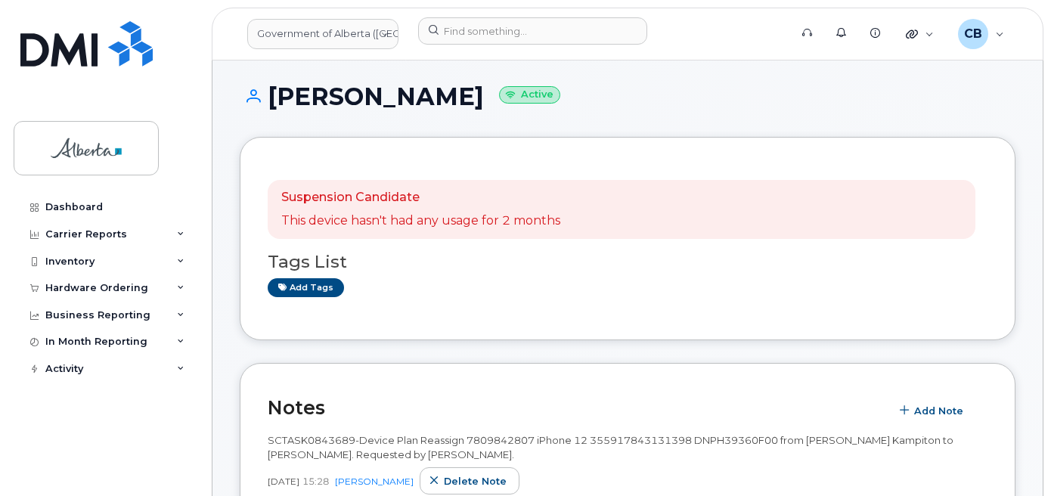
scroll to position [0, 0]
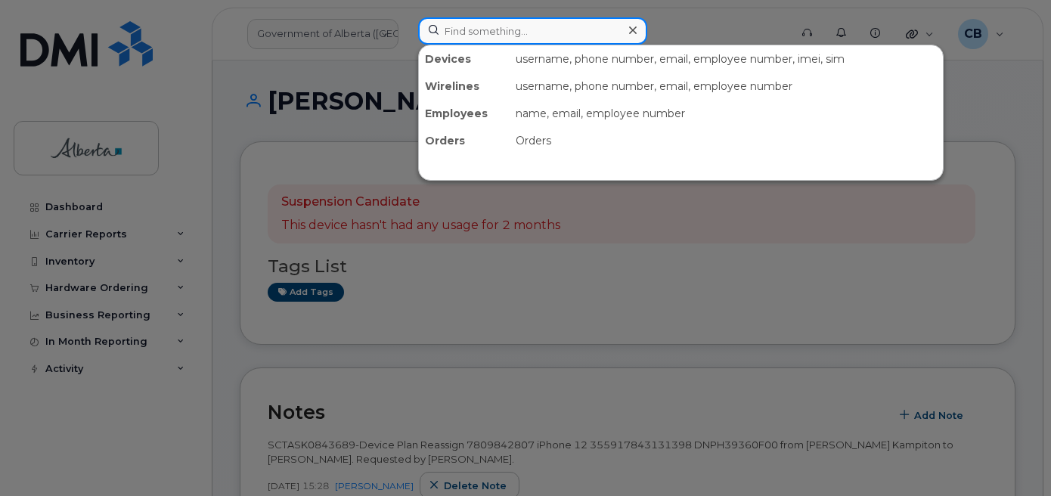
click at [539, 34] on input at bounding box center [532, 30] width 229 height 27
paste input "5873857287"
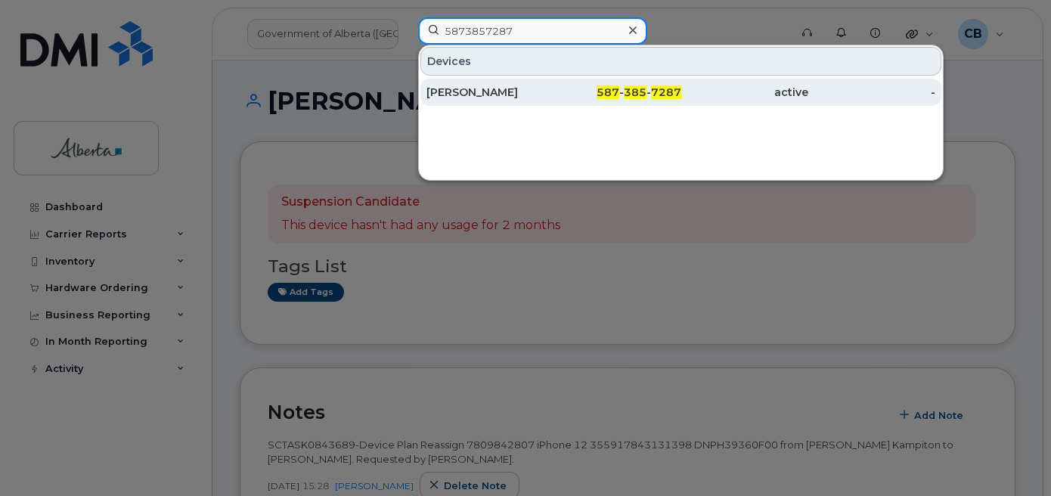
type input "5873857287"
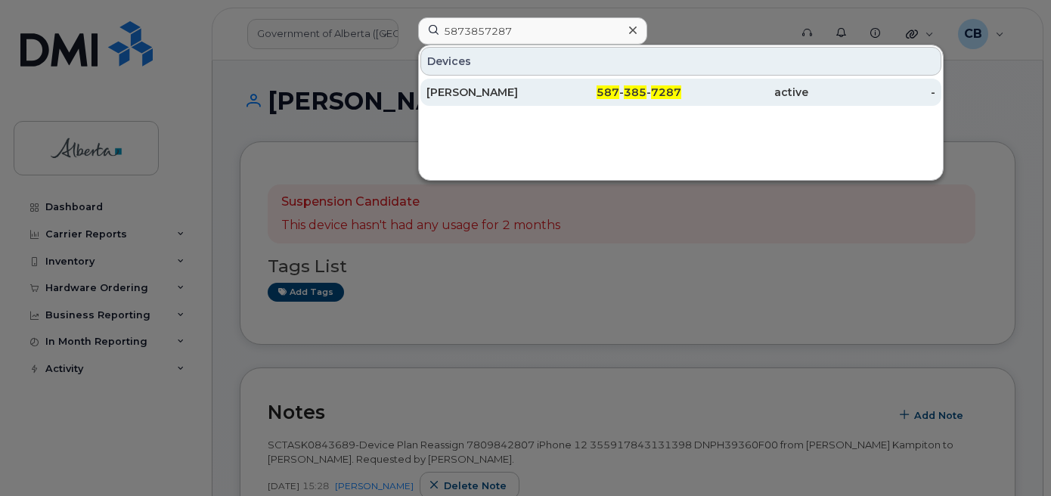
click at [493, 95] on div "[PERSON_NAME]" at bounding box center [490, 92] width 127 height 15
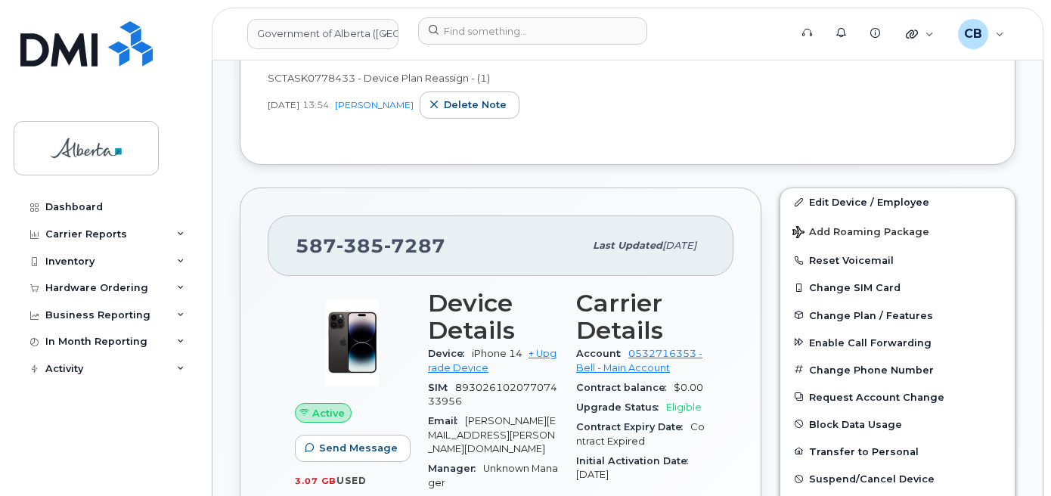
scroll to position [499, 0]
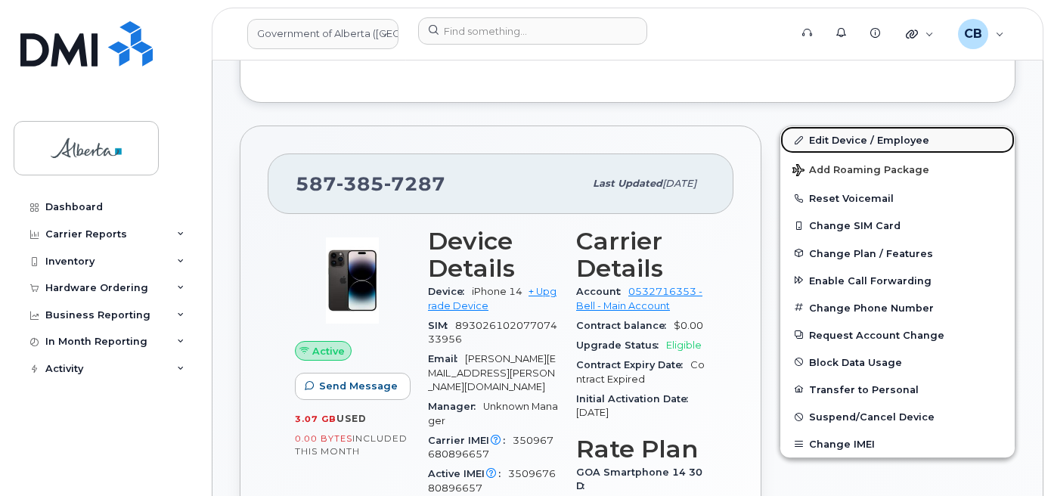
click at [846, 138] on link "Edit Device / Employee" at bounding box center [898, 139] width 234 height 27
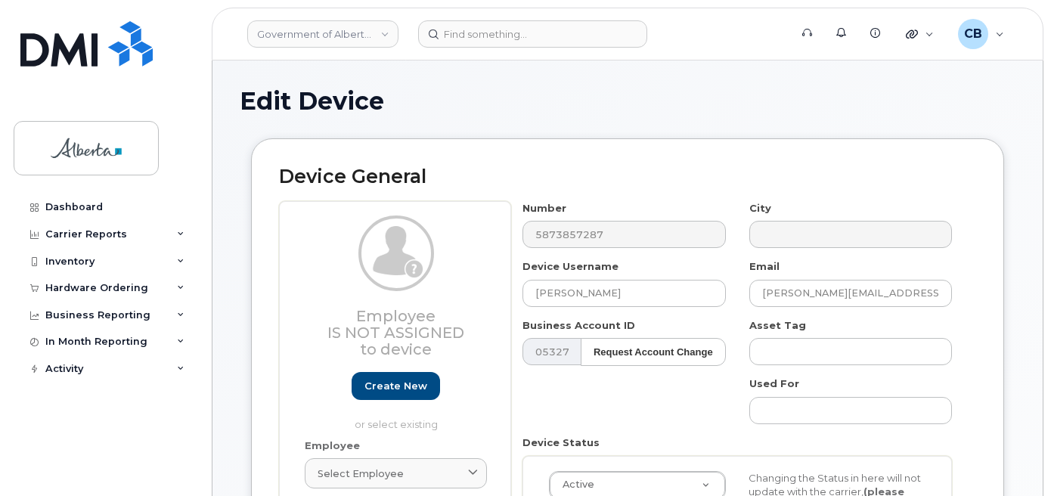
select select "4681665"
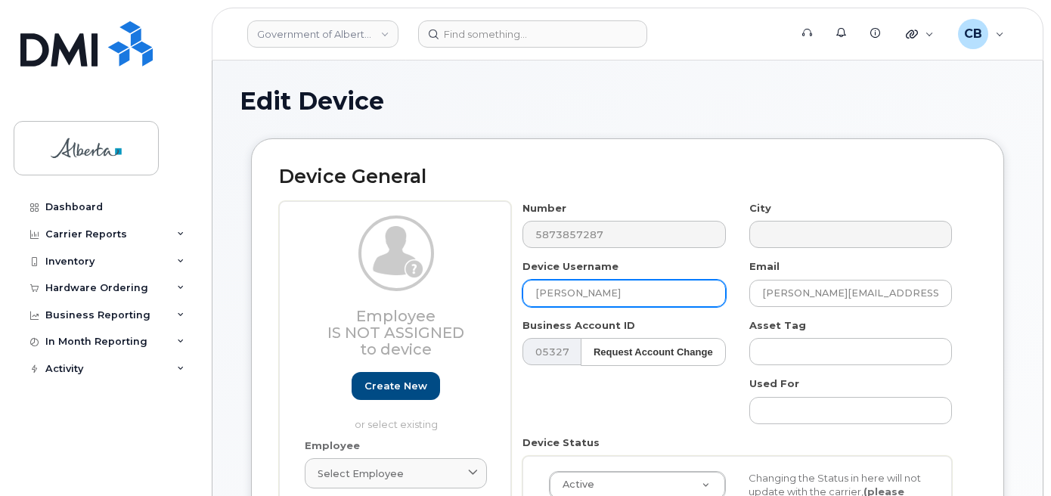
click at [544, 289] on input "Nelson Wong" at bounding box center [624, 293] width 203 height 27
paste input "Alethea Carbonell"
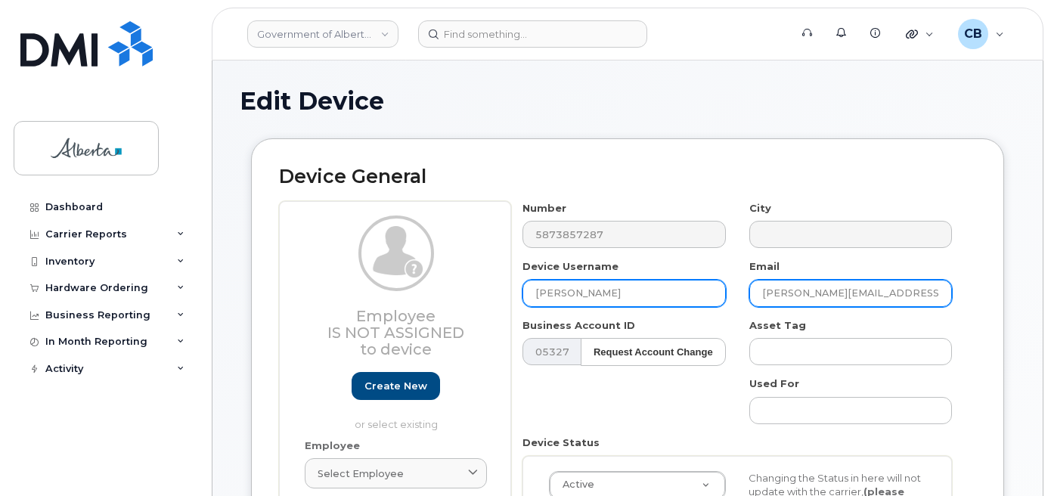
type input "Alethea Carbonell"
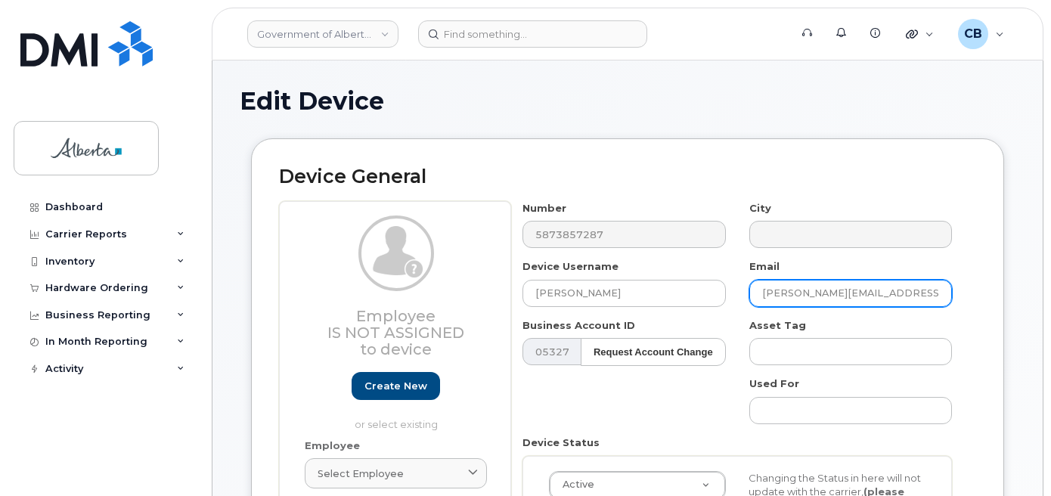
drag, startPoint x: 827, startPoint y: 294, endPoint x: 747, endPoint y: 289, distance: 79.6
click at [747, 289] on div "Email Nelson.Wong@gov.ab.ca" at bounding box center [851, 283] width 226 height 48
paste input "Alethea Carbonell"
click at [806, 296] on input "Alethea Carbonell@gov.ab.ca" at bounding box center [851, 293] width 203 height 27
click at [804, 296] on input "Alethea Carbonell@gov.ab.ca" at bounding box center [851, 293] width 203 height 27
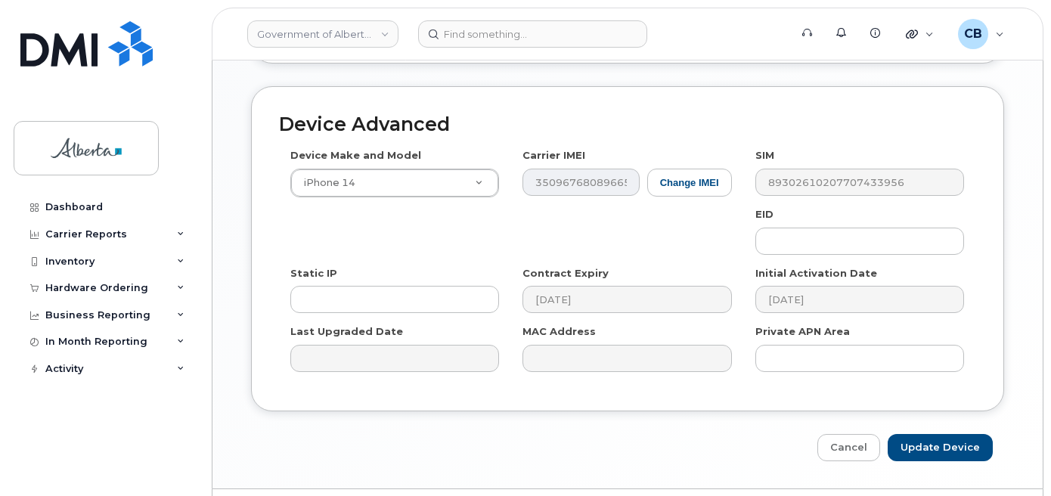
scroll to position [876, 0]
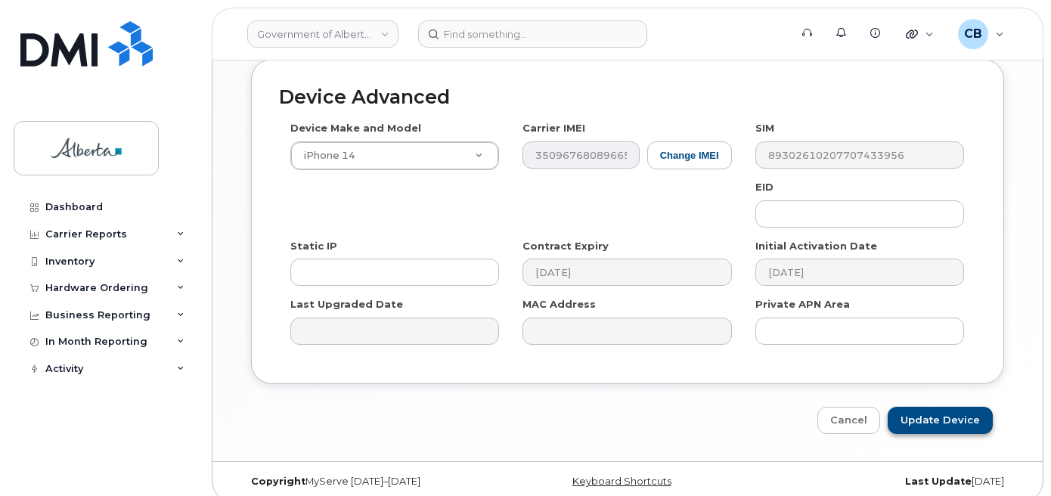
type input "Alethea.Carbonell@gov.ab.ca"
click at [914, 407] on input "Update Device" at bounding box center [940, 421] width 105 height 28
type input "Saving..."
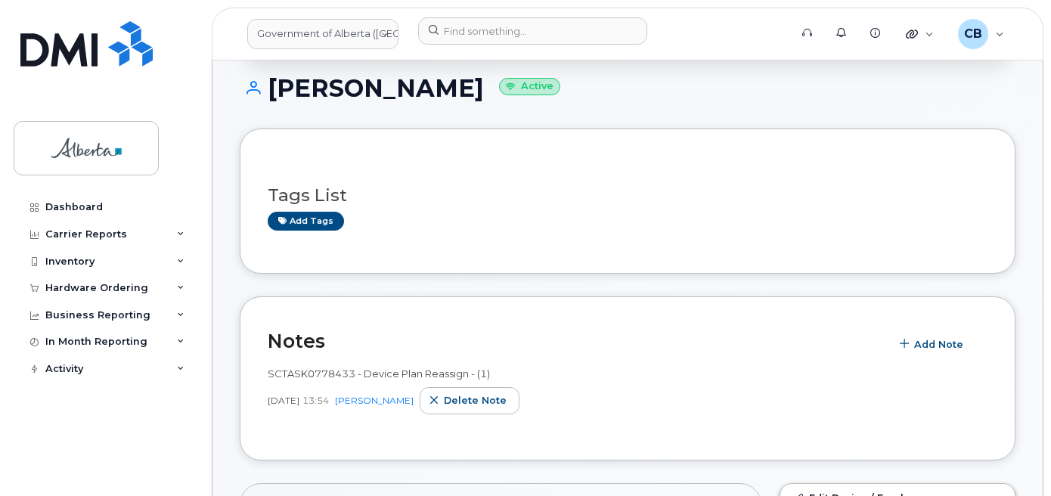
scroll to position [151, 0]
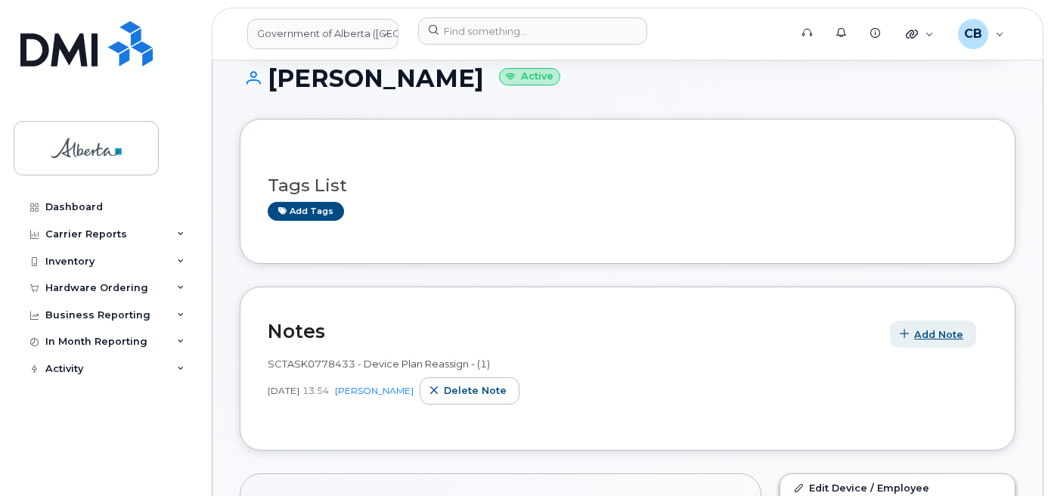
click at [931, 337] on span "Add Note" at bounding box center [938, 334] width 49 height 14
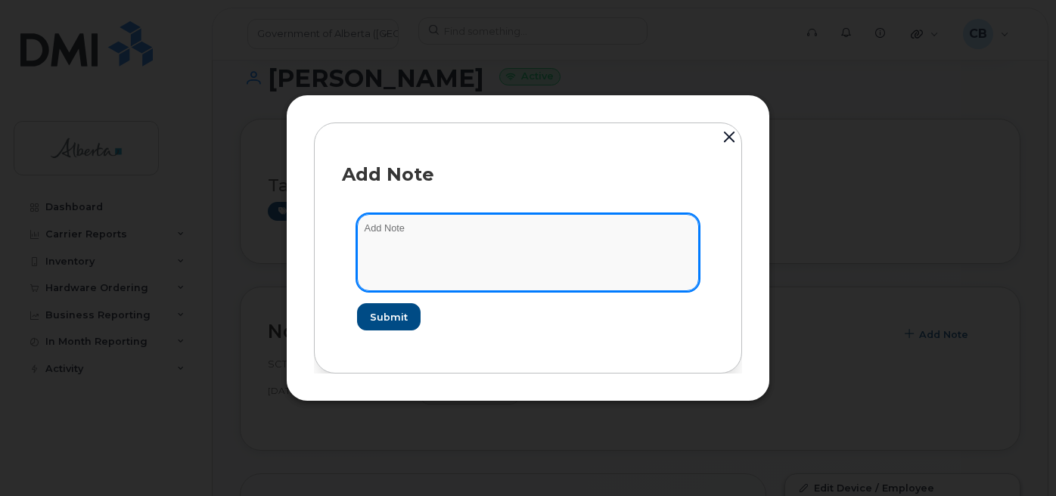
click at [382, 236] on textarea at bounding box center [528, 252] width 342 height 77
paste textarea "SCTASK0844698"
paste textarea "Device Plan Reassign … IMEI s/n from … to … Requested by …"
click at [526, 226] on textarea "SCTASK0844698-Device Plan Reassign … IMEI s/n from … to … Requested by …" at bounding box center [528, 252] width 342 height 77
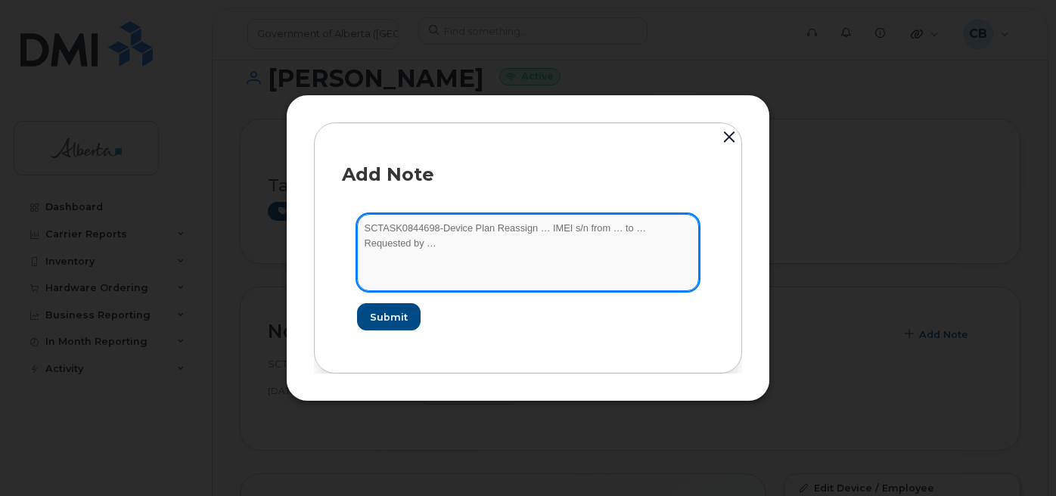
paste textarea "5873857287"
click at [587, 232] on textarea "SCTASK0844698-Device Plan Reassign 5873857287 IMEI s/n from … to … Requested by…" at bounding box center [528, 252] width 342 height 77
click at [607, 226] on textarea "SCTASK0844698-Device Plan Reassign 5873857287 IMEI s/n from … to … Requested by…" at bounding box center [528, 252] width 342 height 77
paste textarea "iPhone 14 350967680896657 FQHVV560TW"
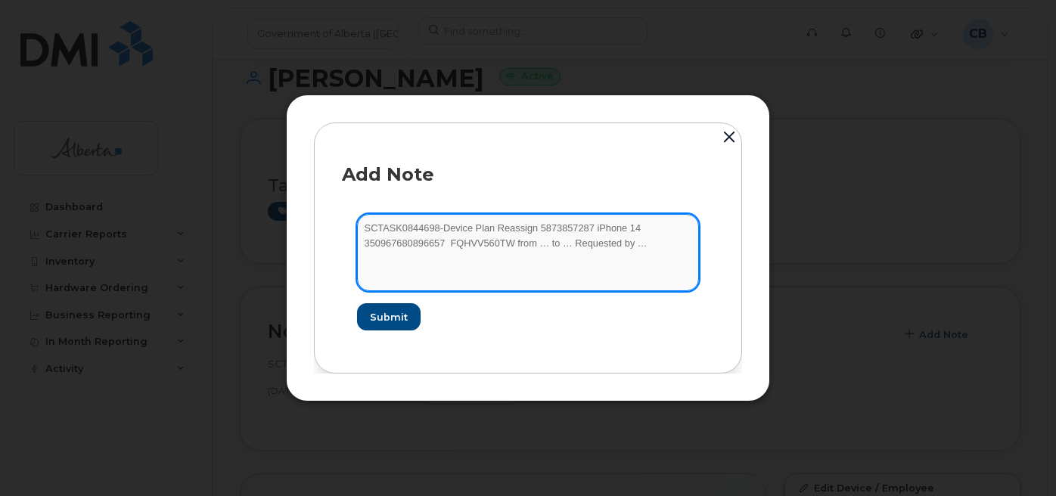
click at [364, 240] on textarea "SCTASK0844698-Device Plan Reassign 5873857287 iPhone 14 350967680896657 FQHVV56…" at bounding box center [528, 252] width 342 height 77
click at [449, 243] on textarea "SCTASK0844698-Device Plan Reassign 5873857287 iPhone 14 350967680896657 FQHVV56…" at bounding box center [528, 252] width 342 height 77
click at [529, 247] on textarea "SCTASK0844698-Device Plan Reassign 5873857287 iPhone 14 350967680896657 FQHVV56…" at bounding box center [528, 252] width 342 height 77
paste textarea "Nelson Wong"
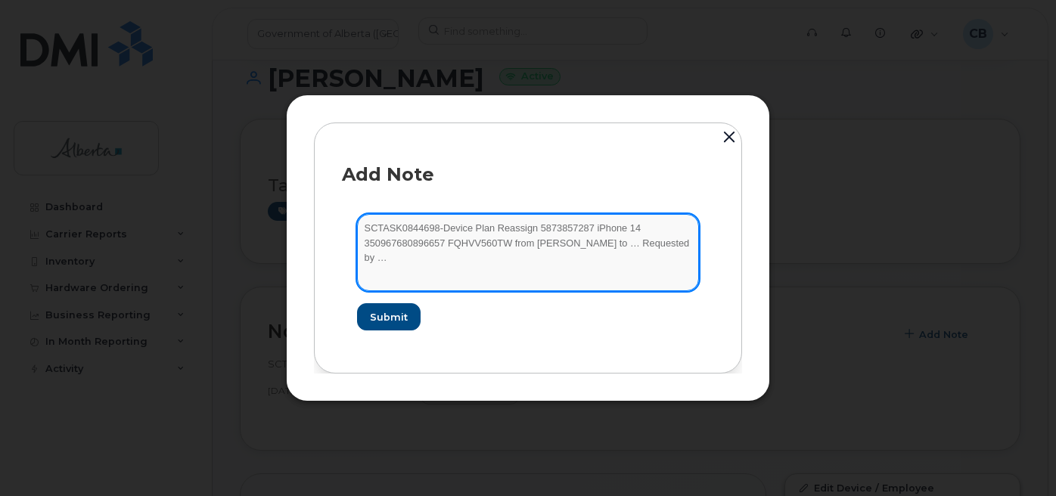
click at [598, 244] on textarea "SCTASK0844698-Device Plan Reassign 5873857287 iPhone 14 350967680896657 FQHVV56…" at bounding box center [528, 252] width 342 height 77
paste textarea "Alethea Carbonell"
click at [425, 259] on textarea "SCTASK0844698-Device Plan Reassign 5873857287 iPhone 14 350967680896657 FQHVV56…" at bounding box center [528, 252] width 342 height 77
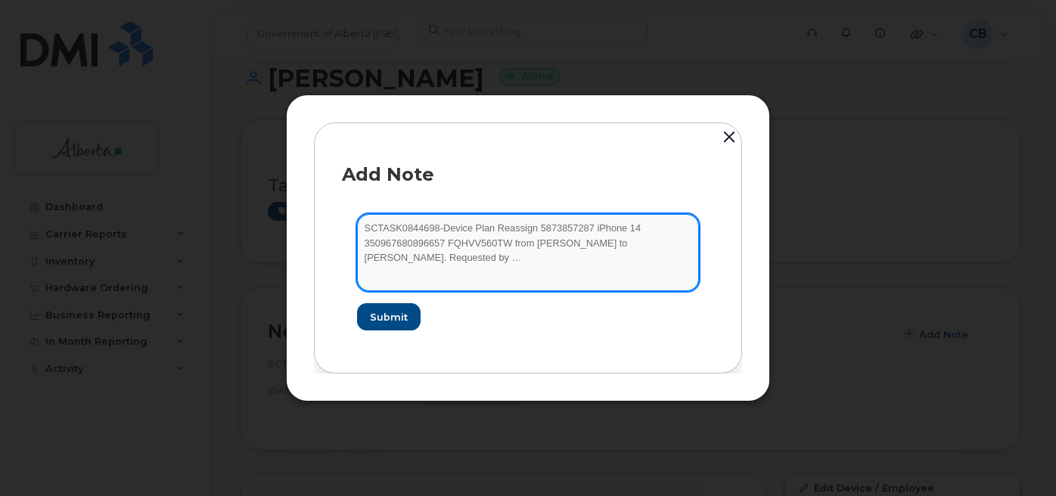
paste textarea "Sepideh Khoobani"
type textarea "SCTASK0844698-Device Plan Reassign 5873857287 iPhone 14 350967680896657 FQHVV56…"
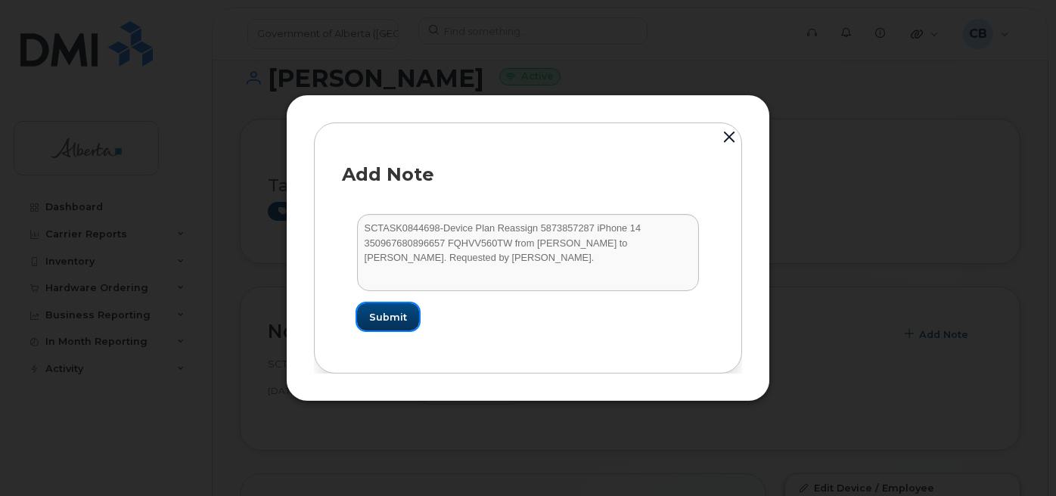
click at [386, 315] on span "Submit" at bounding box center [388, 317] width 38 height 14
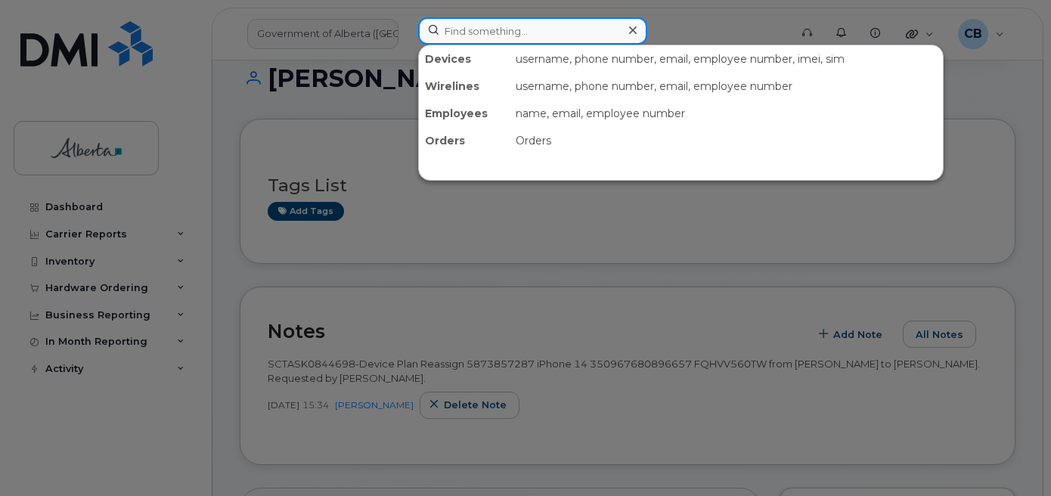
click at [523, 26] on input at bounding box center [532, 30] width 229 height 27
paste input "7807781609"
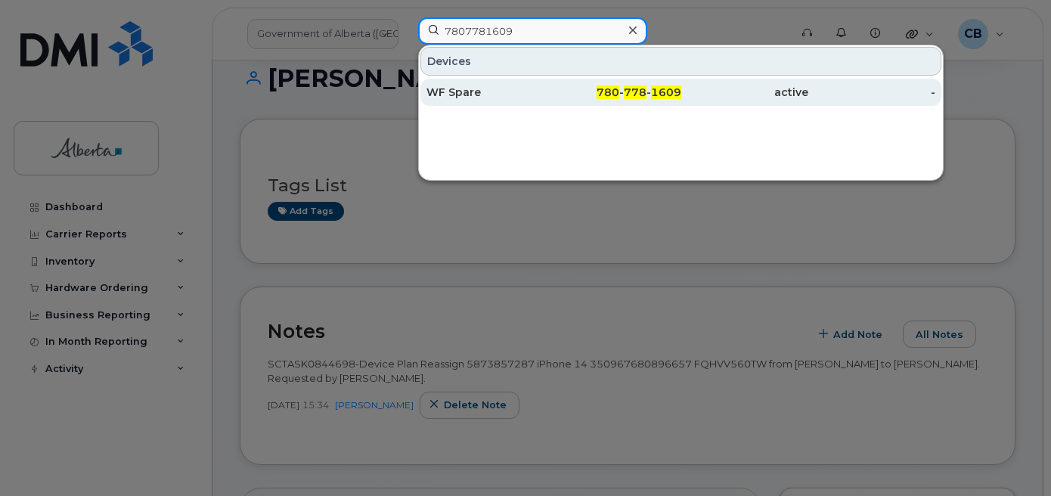
type input "7807781609"
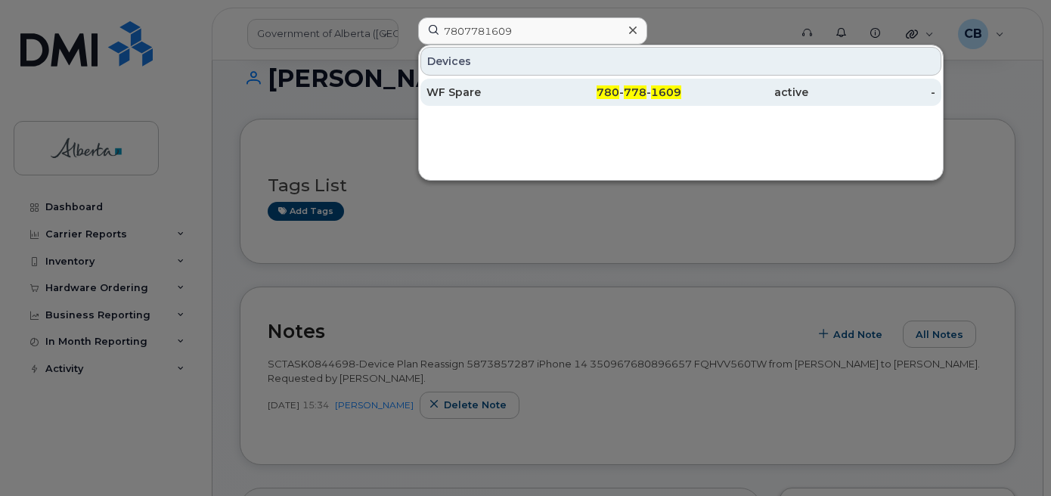
click at [460, 92] on div "WF Spare" at bounding box center [490, 92] width 127 height 15
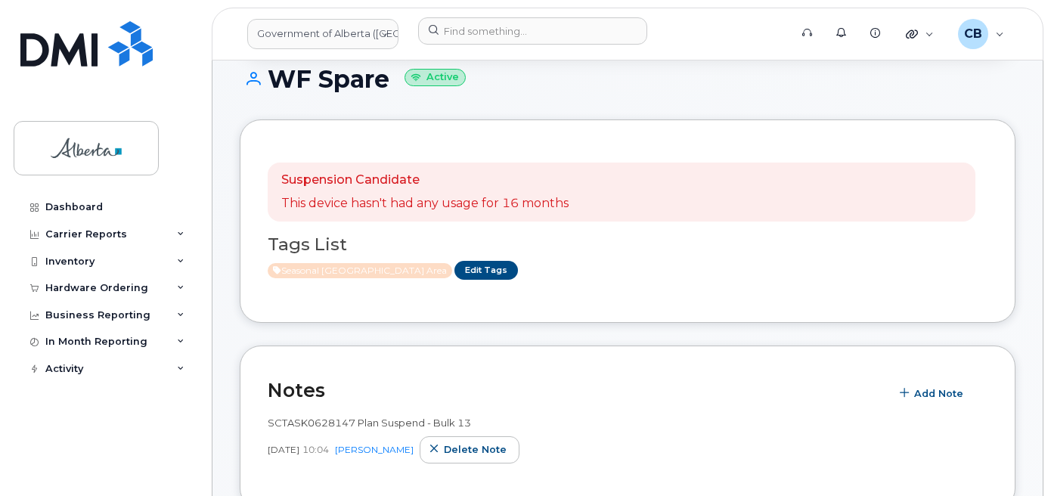
scroll to position [151, 0]
click at [369, 276] on span "Seasonal [GEOGRAPHIC_DATA] Area" at bounding box center [360, 269] width 185 height 15
click at [371, 269] on span "Seasonal [GEOGRAPHIC_DATA] Area" at bounding box center [360, 269] width 185 height 15
click at [455, 269] on link "Edit Tags" at bounding box center [487, 269] width 64 height 19
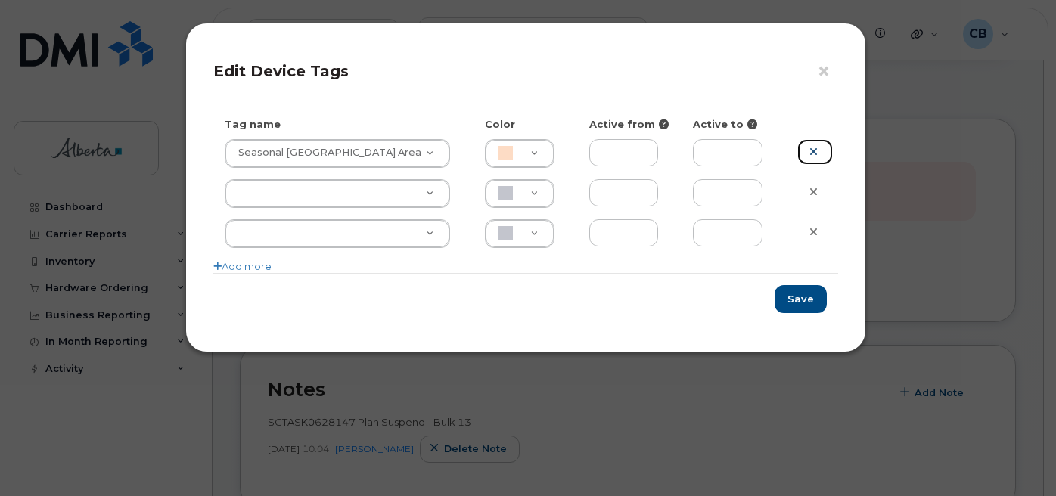
click at [813, 150] on icon at bounding box center [813, 151] width 8 height 11
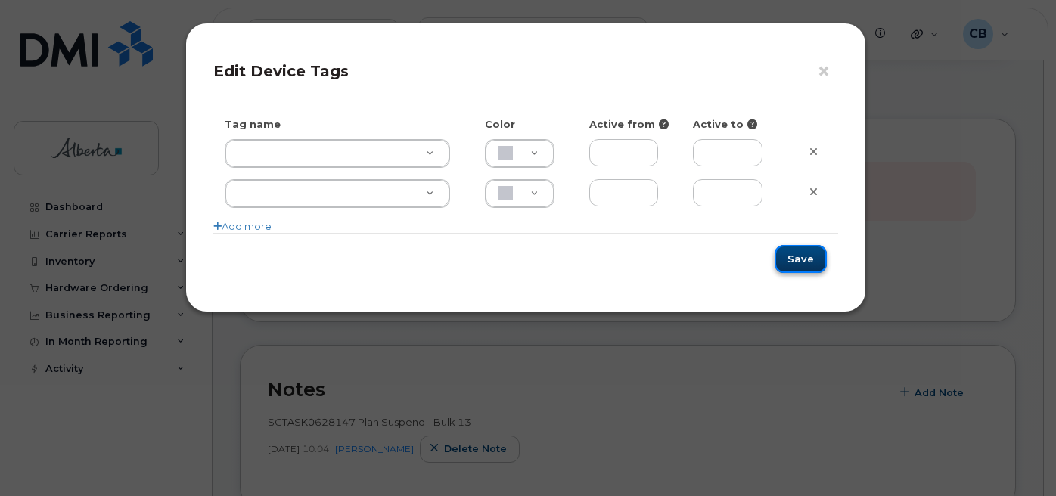
click at [795, 266] on button "Save" at bounding box center [800, 259] width 52 height 28
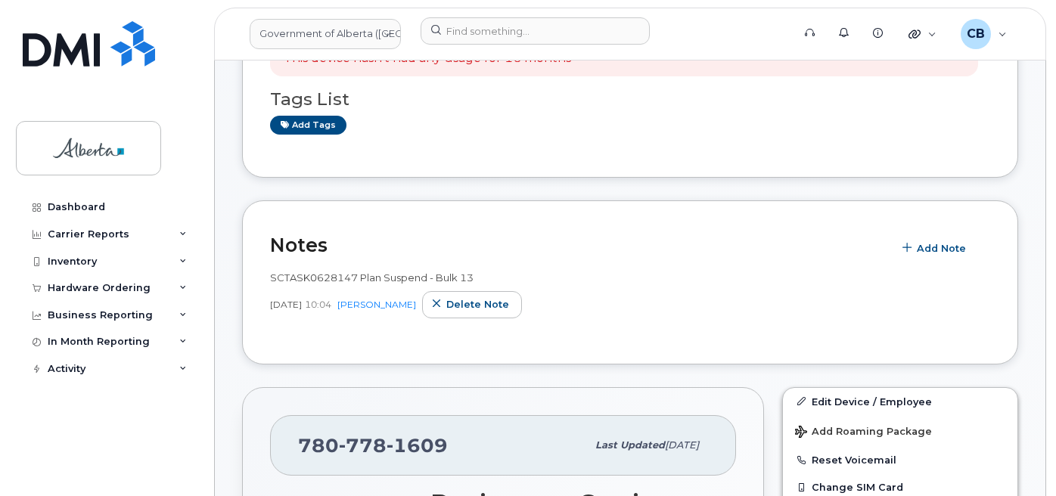
scroll to position [303, 0]
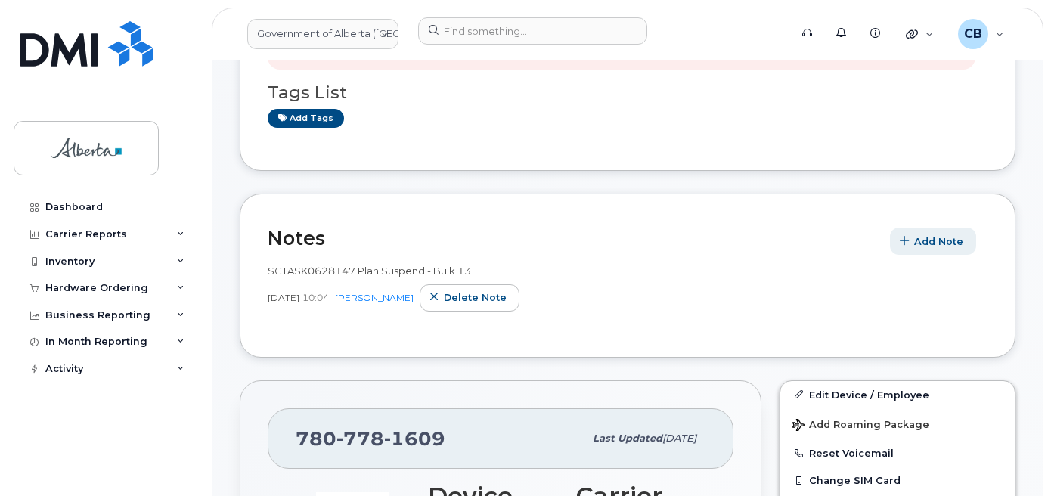
click at [929, 244] on span "Add Note" at bounding box center [938, 241] width 49 height 14
